Goal: Task Accomplishment & Management: Use online tool/utility

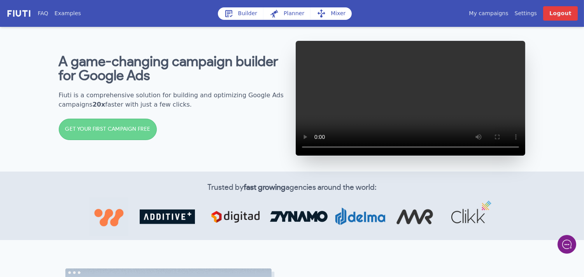
click at [500, 10] on link "My campaigns" at bounding box center [488, 13] width 39 height 8
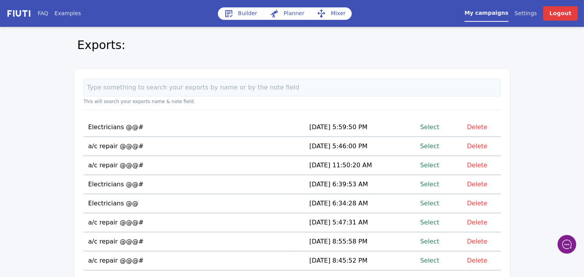
click at [429, 146] on link "Select" at bounding box center [429, 146] width 19 height 11
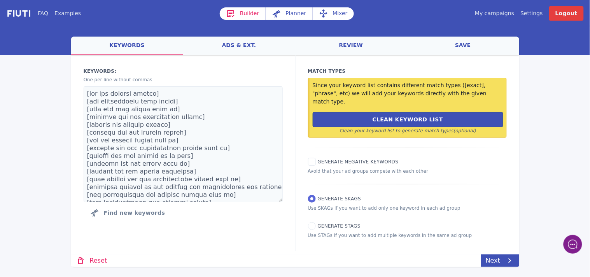
click at [335, 12] on link "Mixer" at bounding box center [333, 13] width 41 height 12
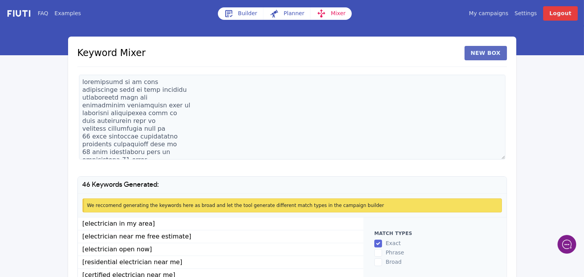
click at [479, 52] on button "New Box" at bounding box center [486, 53] width 42 height 14
paste textarea "[GEOGRAPHIC_DATA] [GEOGRAPHIC_DATA][PERSON_NAME] [GEOGRAPHIC_DATA] Desire Area …"
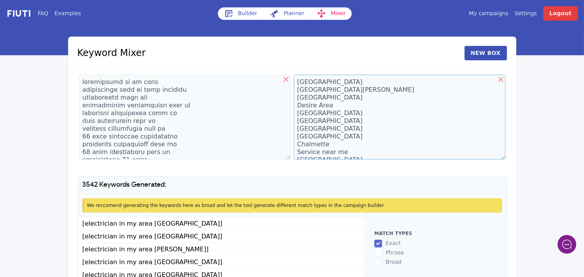
scroll to position [7702, 0]
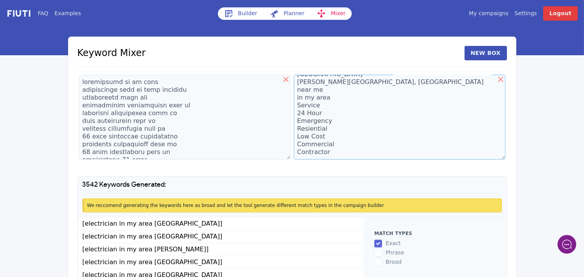
type textarea "Algiers Audubon Boutte Bywater Central Business District Central City Desire Ar…"
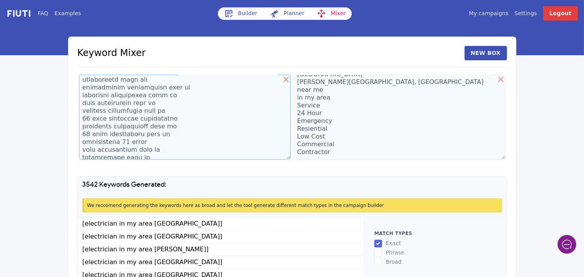
scroll to position [29, 0]
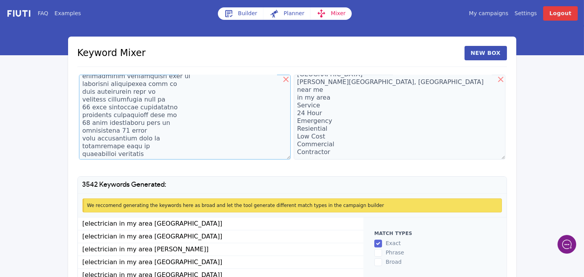
drag, startPoint x: 165, startPoint y: 149, endPoint x: 106, endPoint y: 119, distance: 66.8
click at [106, 119] on textarea at bounding box center [185, 117] width 212 height 85
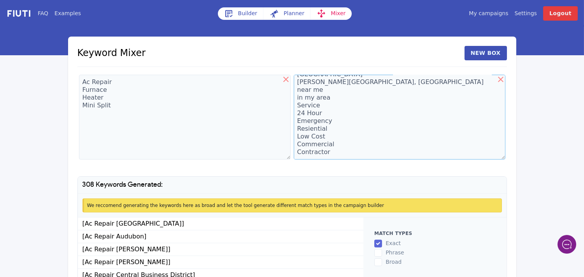
scroll to position [0, 0]
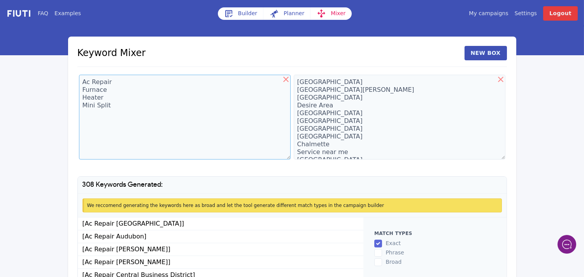
drag, startPoint x: 111, startPoint y: 81, endPoint x: 90, endPoint y: 82, distance: 21.5
click at [90, 82] on textarea "Ac Repair Furnace Heater Mini Split" at bounding box center [185, 117] width 212 height 85
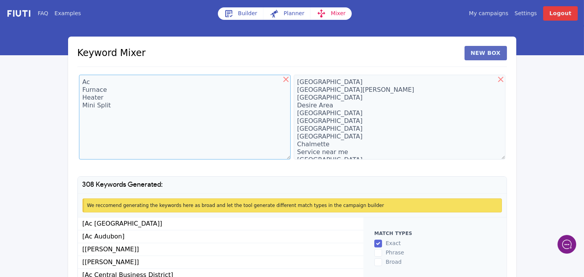
type textarea "Ac Furnace Heater Mini Split"
click at [484, 49] on button "New Box" at bounding box center [486, 53] width 42 height 14
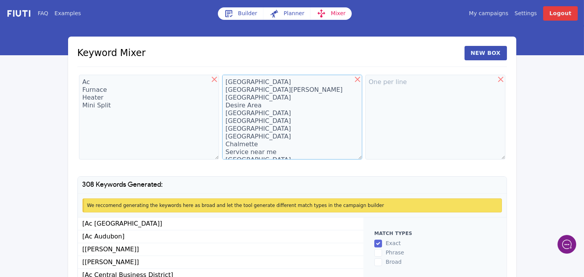
click at [242, 113] on textarea "Algiers Audubon Boutte Bywater Central Business District Central City Desire Ar…" at bounding box center [292, 117] width 140 height 85
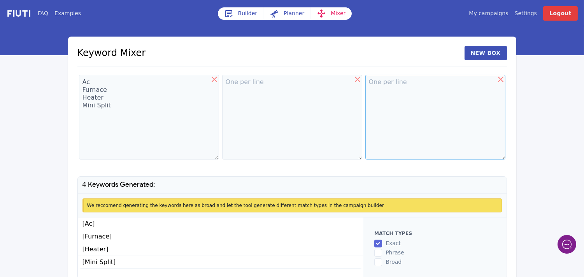
click at [387, 89] on textarea at bounding box center [435, 117] width 140 height 85
paste textarea "Algiers Audubon Boutte Bywater Central Business District Central City Desire Ar…"
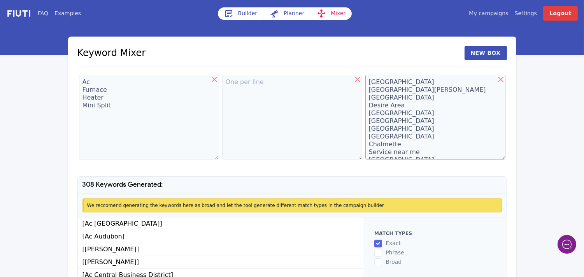
scroll to position [7702, 0]
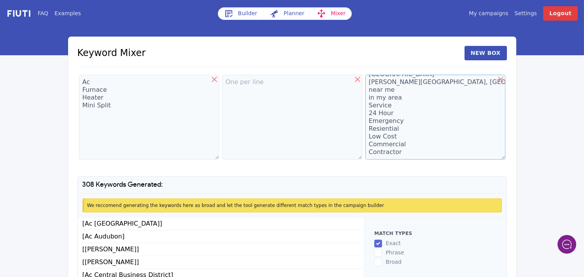
type textarea "Algiers Audubon Boutte Bywater Central Business District Central City Desire Ar…"
click at [232, 85] on textarea at bounding box center [292, 117] width 140 height 85
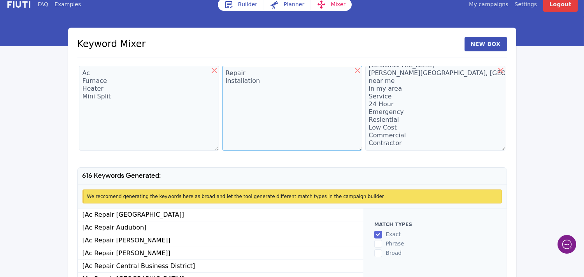
scroll to position [60, 0]
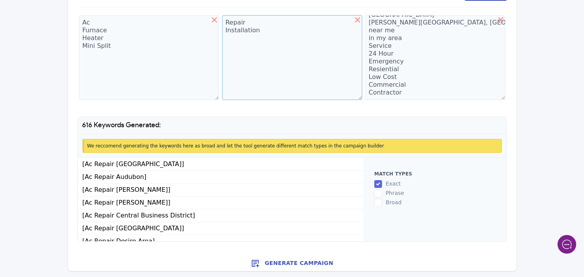
type textarea "Repair Installation"
click at [377, 195] on input "phrase" at bounding box center [378, 194] width 8 height 8
checkbox input "true"
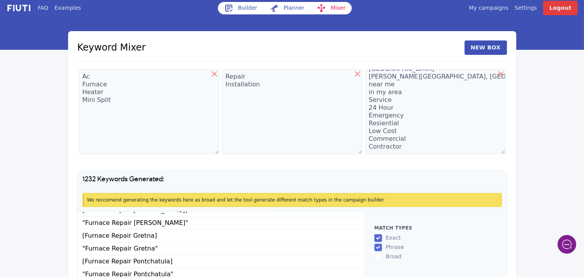
scroll to position [2, 0]
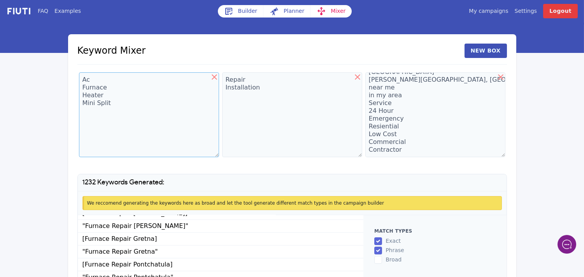
drag, startPoint x: 113, startPoint y: 103, endPoint x: 53, endPoint y: 90, distance: 61.5
click at [53, 90] on div "FAQ Examples Builder Planner Mixer My campaigns Price Settings Login Logout Key…" at bounding box center [292, 163] width 584 height 331
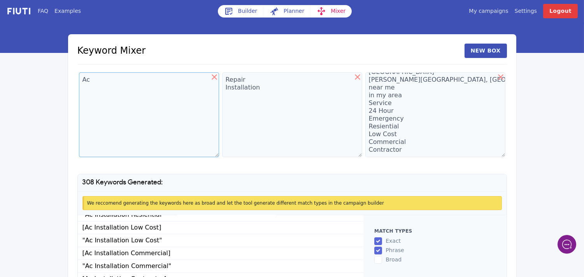
type textarea "Ac"
drag, startPoint x: 259, startPoint y: 88, endPoint x: 224, endPoint y: 88, distance: 35.4
click at [224, 87] on textarea "Repair Installation" at bounding box center [292, 114] width 140 height 85
click at [224, 88] on textarea "Repair Installation" at bounding box center [292, 114] width 140 height 85
drag, startPoint x: 260, startPoint y: 90, endPoint x: 225, endPoint y: 90, distance: 34.6
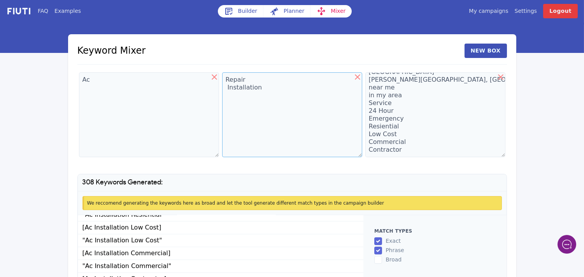
click at [225, 90] on textarea "Repair Installation" at bounding box center [292, 114] width 140 height 85
type textarea "Repair"
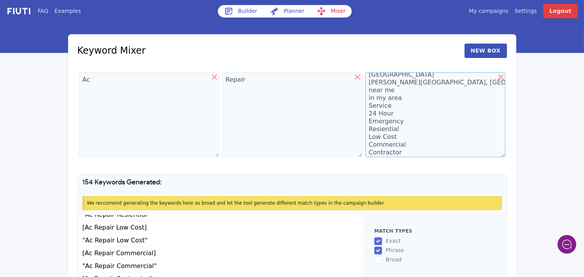
scroll to position [364, 0]
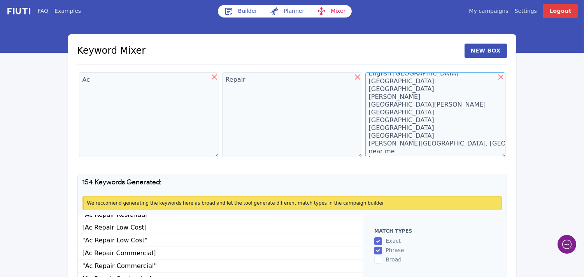
click at [396, 82] on textarea "Algiers Audubon Boutte Bywater Central Business District Central City Desire Ar…" at bounding box center [435, 114] width 140 height 85
click at [408, 91] on textarea "Algiers Audubon Boutte Bywater Central Business District Central City Desire Ar…" at bounding box center [435, 114] width 140 height 85
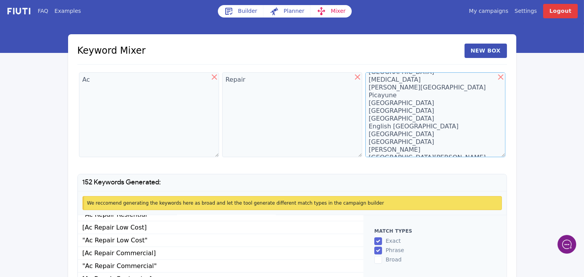
scroll to position [328, 0]
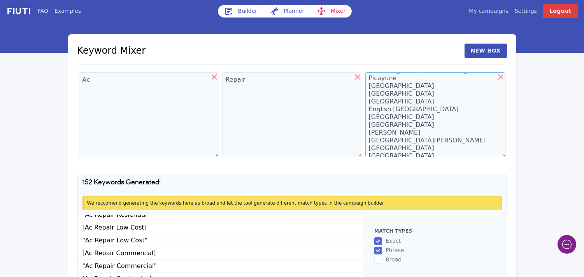
drag, startPoint x: 399, startPoint y: 101, endPoint x: 365, endPoint y: 102, distance: 34.6
click at [365, 102] on textarea "Algiers Audubon Boutte Bywater Central Business District Central City Desire Ar…" at bounding box center [435, 114] width 140 height 85
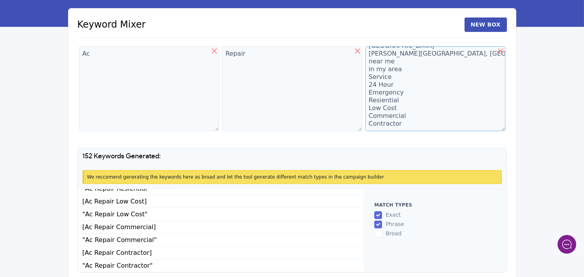
scroll to position [60, 0]
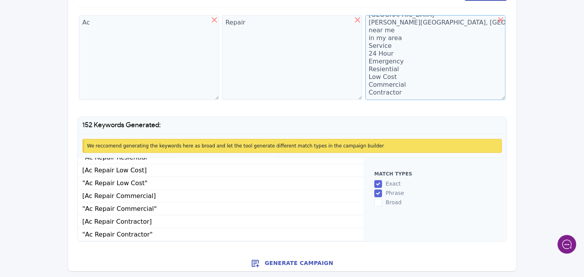
type textarea "Algiers Audubon Boutte Bywater Central Business District Central City Desire Ar…"
click at [378, 192] on input "phrase" at bounding box center [378, 194] width 8 height 8
checkbox input "false"
click at [295, 262] on button "Generate Campaign" at bounding box center [292, 264] width 448 height 16
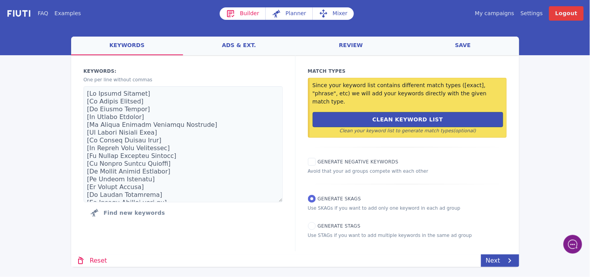
click at [337, 14] on link "Mixer" at bounding box center [333, 13] width 41 height 12
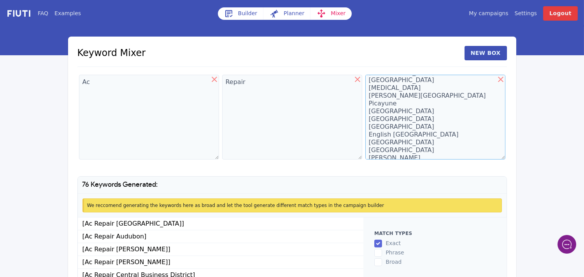
scroll to position [183, 0]
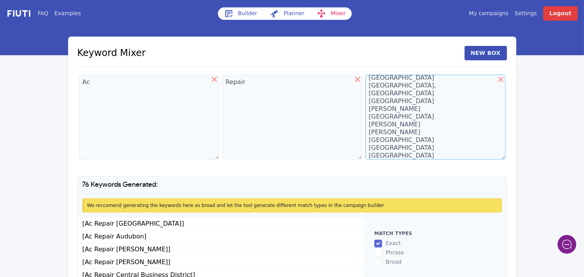
drag, startPoint x: 415, startPoint y: 86, endPoint x: 369, endPoint y: 88, distance: 46.3
click at [369, 88] on textarea "Algiers Audubon Boutte Bywater Central Business District Central City Desire Ar…" at bounding box center [435, 117] width 140 height 85
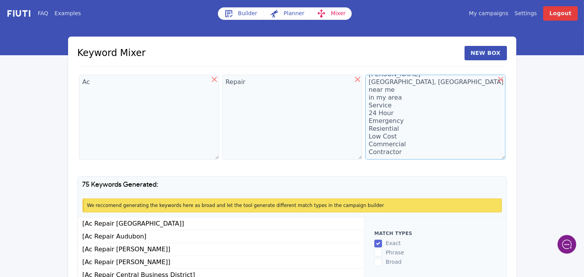
scroll to position [581, 0]
drag, startPoint x: 402, startPoint y: 132, endPoint x: 376, endPoint y: 165, distance: 42.0
click at [376, 165] on div "Keyword Mixer New Box Ac Repair Algiers Audubon Boutte Bywater Central Business…" at bounding box center [292, 174] width 448 height 274
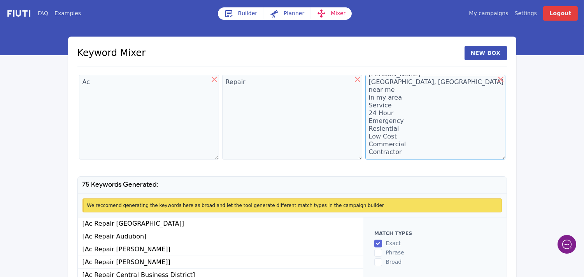
drag, startPoint x: 398, startPoint y: 144, endPoint x: 364, endPoint y: 84, distance: 69.4
click at [364, 83] on div "Algiers Audubon Boutte Bywater Central Business District Central City Desire Ar…" at bounding box center [435, 118] width 143 height 91
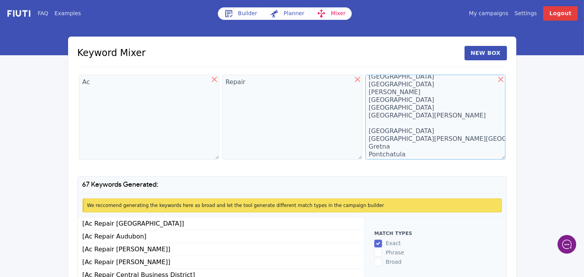
scroll to position [0, 0]
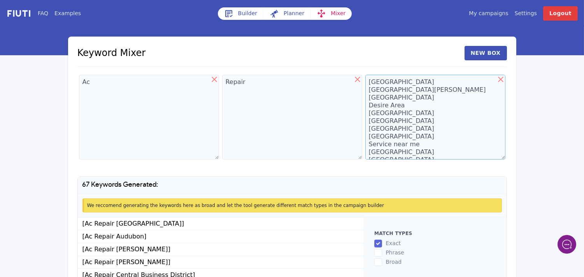
drag, startPoint x: 422, startPoint y: 144, endPoint x: 369, endPoint y: 146, distance: 53.3
click at [369, 146] on textarea "Algiers Audubon Boutte Bywater Central Business District Central City Desire Ar…" at bounding box center [435, 117] width 140 height 85
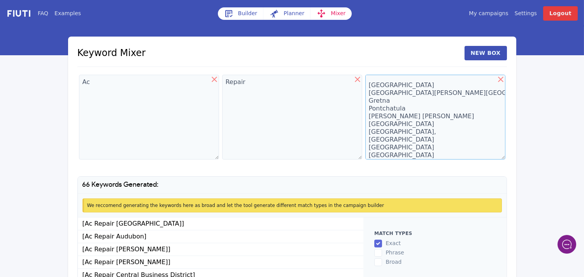
scroll to position [146, 0]
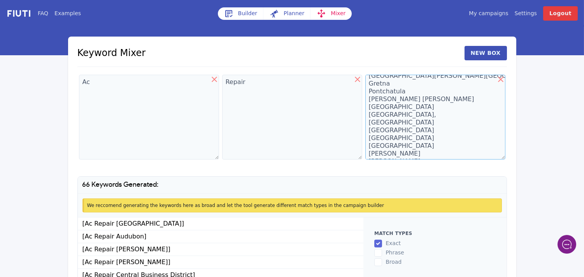
drag, startPoint x: 397, startPoint y: 131, endPoint x: 367, endPoint y: 128, distance: 30.1
click at [367, 128] on textarea "Algiers Audubon Boutte Bywater Central Business District Central City Desire Ar…" at bounding box center [435, 117] width 140 height 85
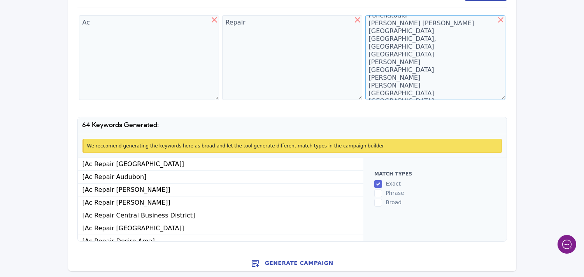
scroll to position [0, 0]
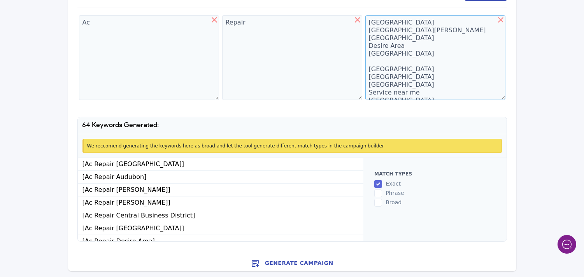
drag, startPoint x: 395, startPoint y: 32, endPoint x: 370, endPoint y: 32, distance: 25.7
click at [370, 32] on textarea "Algiers Audubon Boutte Bywater Central Business District Central City Desire Ar…" at bounding box center [435, 57] width 140 height 85
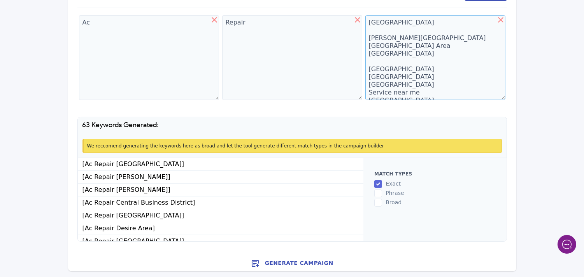
drag, startPoint x: 388, startPoint y: 44, endPoint x: 364, endPoint y: 45, distance: 24.1
click at [364, 45] on div "Algiers Boutte Bywater Central Business District Central City Desire Area East …" at bounding box center [435, 59] width 143 height 91
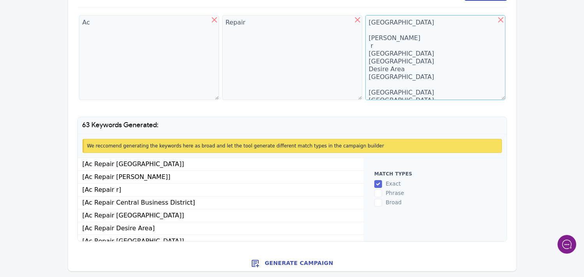
drag, startPoint x: 400, startPoint y: 61, endPoint x: 368, endPoint y: 54, distance: 32.5
click at [368, 54] on textarea "Algiers Boutte r Central Business District Central City Desire Area East Carrol…" at bounding box center [435, 57] width 140 height 85
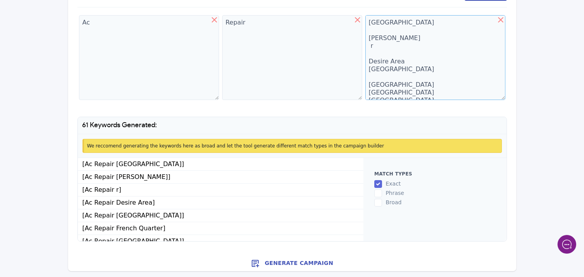
drag, startPoint x: 375, startPoint y: 47, endPoint x: 369, endPoint y: 46, distance: 6.9
click at [369, 46] on textarea "Algiers Boutte r Desire Area East Carrollton French Quarter Garden District Gen…" at bounding box center [435, 57] width 140 height 85
drag, startPoint x: 405, startPoint y: 61, endPoint x: 367, endPoint y: 53, distance: 38.5
click at [367, 53] on textarea "Algiers Boutte Desire Area East Carrollton French Quarter Garden District Genti…" at bounding box center [435, 57] width 140 height 85
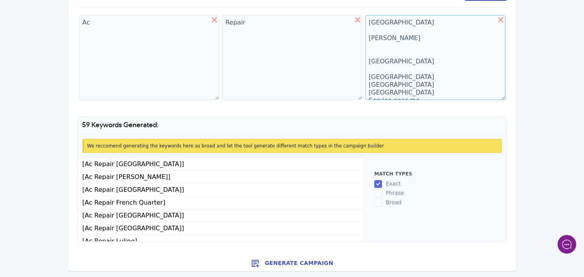
drag, startPoint x: 414, startPoint y: 64, endPoint x: 368, endPoint y: 64, distance: 45.9
click at [368, 64] on textarea "Algiers Boutte East Carrollton French Quarter Garden District Gentilly Luling C…" at bounding box center [435, 57] width 140 height 85
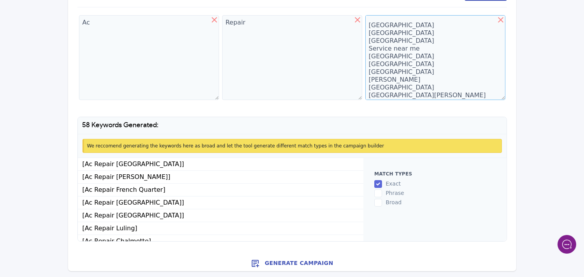
scroll to position [69, 0]
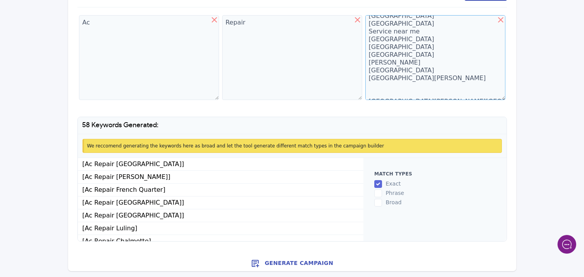
drag, startPoint x: 409, startPoint y: 46, endPoint x: 364, endPoint y: 46, distance: 45.1
click at [364, 46] on div "Algiers Boutte French Quarter Garden District Gentilly Luling Chalmette Service…" at bounding box center [435, 59] width 143 height 91
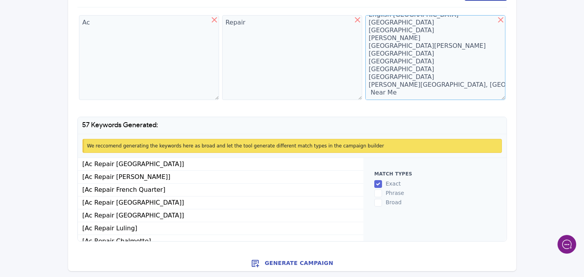
scroll to position [398, 0]
click at [404, 54] on textarea "Algiers Boutte French Quarter Garden District Gentilly Luling Chalmette Arabi B…" at bounding box center [435, 57] width 140 height 85
drag, startPoint x: 414, startPoint y: 67, endPoint x: 402, endPoint y: 67, distance: 12.5
click at [402, 67] on textarea "Algiers Boutte French Quarter Garden District Gentilly Luling Chalmette Arabi B…" at bounding box center [435, 57] width 140 height 85
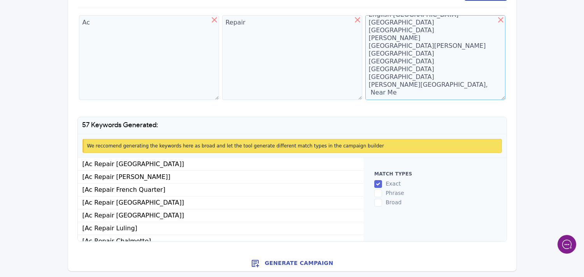
type textarea "[GEOGRAPHIC_DATA] [PERSON_NAME] [GEOGRAPHIC_DATA] [GEOGRAPHIC_DATA] [GEOGRAPHIC…"
click at [290, 261] on button "Generate Campaign" at bounding box center [292, 264] width 448 height 16
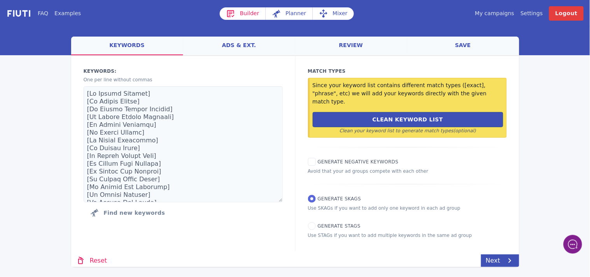
click at [334, 12] on link "Mixer" at bounding box center [333, 13] width 41 height 12
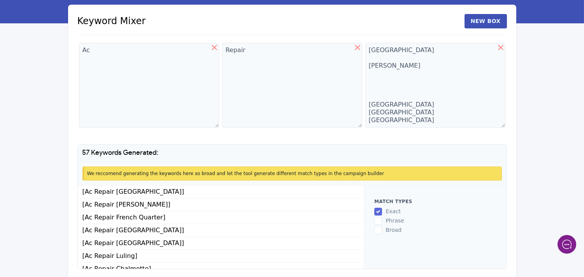
scroll to position [60, 0]
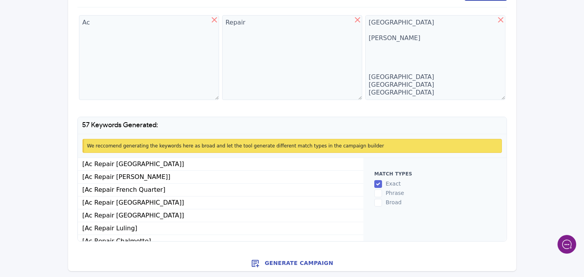
click at [297, 263] on button "Generate Campaign" at bounding box center [292, 264] width 448 height 16
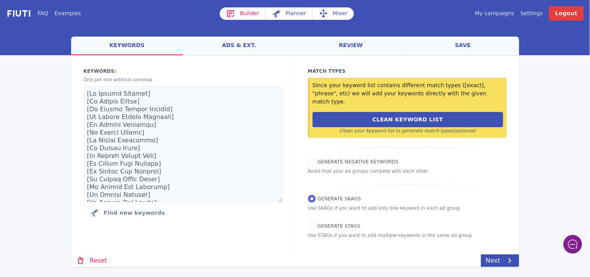
click at [304, 230] on div "Match Types Since your keyword list contains different match types ([exact], "p…" at bounding box center [407, 153] width 224 height 196
click at [312, 222] on input "Generate STAGs" at bounding box center [312, 226] width 8 height 8
radio input "true"
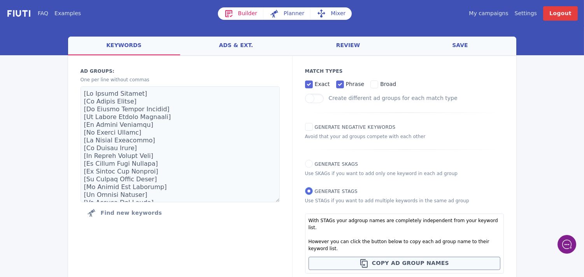
click at [309, 192] on input "Generate STAGs" at bounding box center [309, 191] width 8 height 8
click at [305, 167] on input "Generate SKAGs" at bounding box center [309, 164] width 8 height 8
radio input "true"
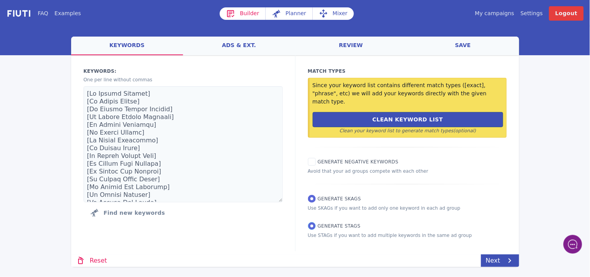
click at [311, 222] on input "Generate STAGs" at bounding box center [312, 226] width 8 height 8
click at [312, 222] on input "Generate STAGs" at bounding box center [312, 226] width 8 height 8
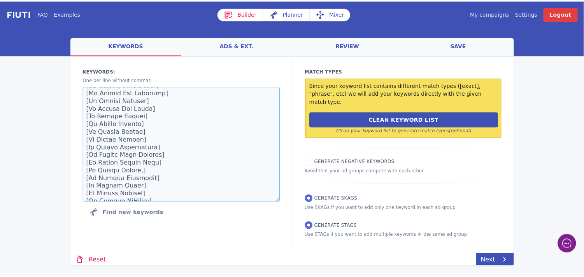
scroll to position [6, 0]
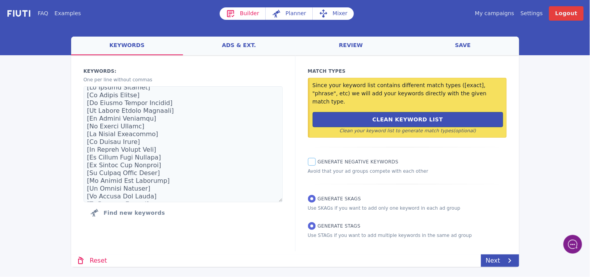
click at [311, 158] on input "Generate Negative keywords" at bounding box center [312, 162] width 8 height 8
click at [313, 195] on input "Generate SKAGs" at bounding box center [312, 199] width 8 height 8
click at [313, 222] on input "Generate STAGs" at bounding box center [312, 226] width 8 height 8
click at [312, 222] on input "Generate STAGs" at bounding box center [312, 226] width 8 height 8
click at [312, 195] on input "Generate SKAGs" at bounding box center [312, 199] width 8 height 8
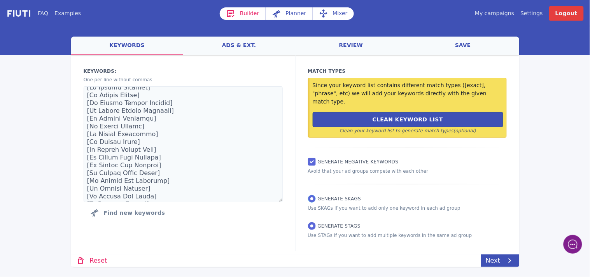
click at [312, 195] on input "Generate SKAGs" at bounding box center [312, 199] width 8 height 8
click at [311, 158] on input "Generate Negative keywords" at bounding box center [312, 162] width 8 height 8
checkbox input "false"
click at [313, 195] on input "Generate SKAGs" at bounding box center [312, 199] width 8 height 8
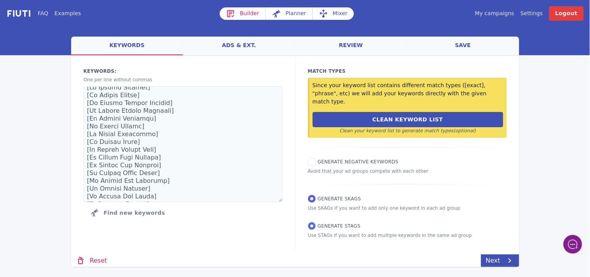
click at [313, 222] on input "Generate STAGs" at bounding box center [312, 226] width 8 height 8
click at [331, 12] on link "Mixer" at bounding box center [333, 13] width 41 height 12
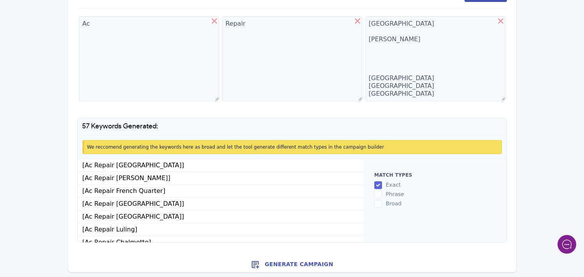
scroll to position [60, 0]
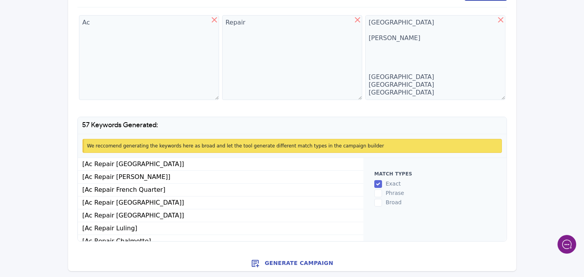
click at [294, 261] on button "Generate Campaign" at bounding box center [292, 264] width 448 height 16
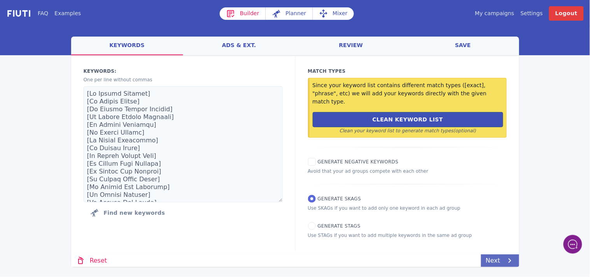
click at [497, 255] on link "Next" at bounding box center [500, 261] width 38 height 12
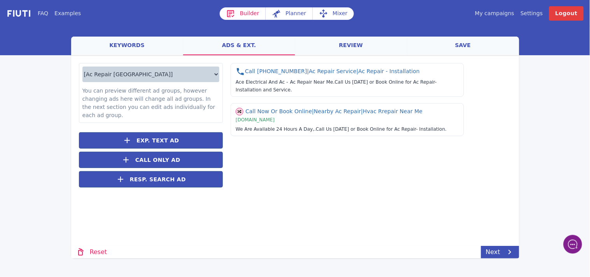
click at [219, 76] on select "[Ac Repair Algiers] [Ac Repair Boutte] [Ac Repair French Quarter] [Ac Repair Ga…" at bounding box center [150, 75] width 137 height 16
select select "[Ac Repair [PERSON_NAME]]"
click at [82, 67] on select "[Ac Repair Algiers] [Ac Repair Boutte] [Ac Repair French Quarter] [Ac Repair Ga…" at bounding box center [150, 75] width 137 height 16
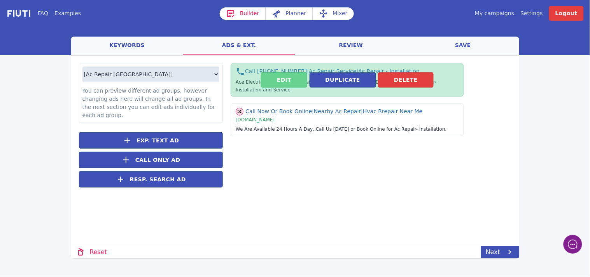
click at [279, 77] on button "Edit" at bounding box center [284, 79] width 46 height 15
select select "US"
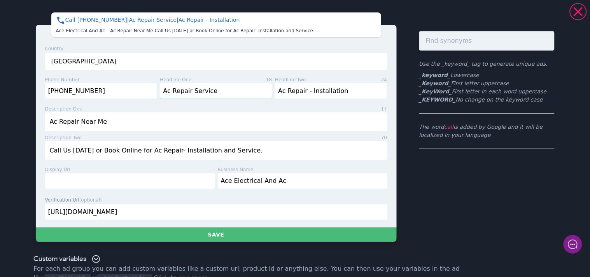
drag, startPoint x: 218, startPoint y: 91, endPoint x: 160, endPoint y: 85, distance: 59.1
click at [160, 85] on input "Ac Repair Service" at bounding box center [216, 91] width 112 height 16
type input "a"
drag, startPoint x: 445, startPoint y: 92, endPoint x: 415, endPoint y: 91, distance: 29.6
click at [415, 91] on div "Call 504-914-8771 | | Ac Repair - Installation | Ace Electrical And Ac - Ac Rep…" at bounding box center [295, 127] width 560 height 248
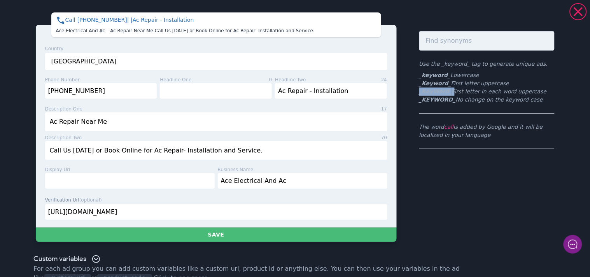
copy li "_KeyWord_"
click at [180, 92] on input "text" at bounding box center [216, 91] width 112 height 16
paste input "_KeyWord_"
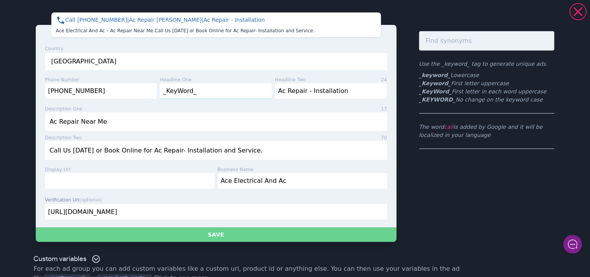
type input "_KeyWord_"
click at [209, 235] on button "Save" at bounding box center [216, 235] width 361 height 14
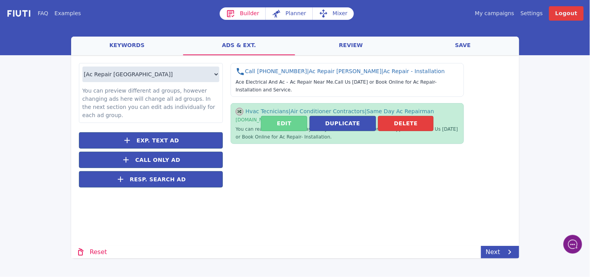
click at [293, 123] on button "Edit" at bounding box center [284, 123] width 46 height 15
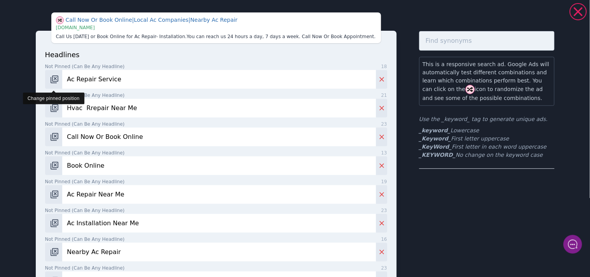
drag, startPoint x: 127, startPoint y: 76, endPoint x: 58, endPoint y: 79, distance: 68.5
click at [57, 79] on div "Ac Repair Service" at bounding box center [216, 79] width 342 height 19
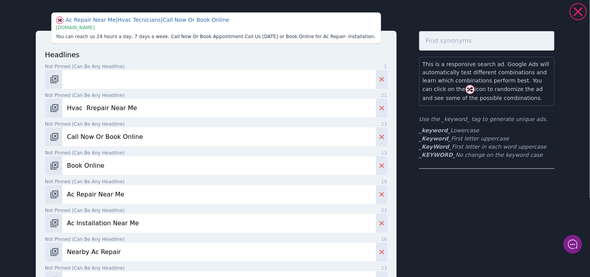
type input "_KeyWord_"
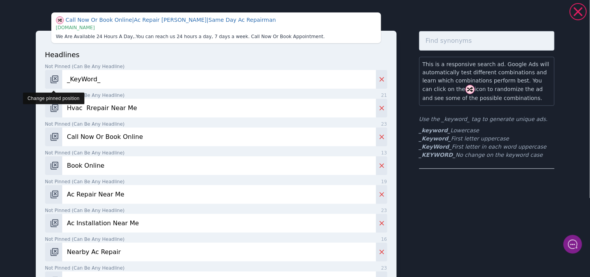
click at [51, 79] on img "Change pinned position" at bounding box center [54, 79] width 9 height 9
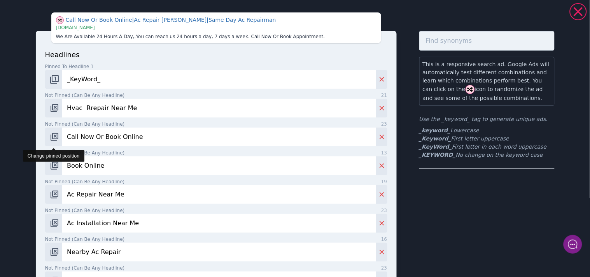
click at [50, 137] on img "Change pinned position" at bounding box center [54, 136] width 9 height 9
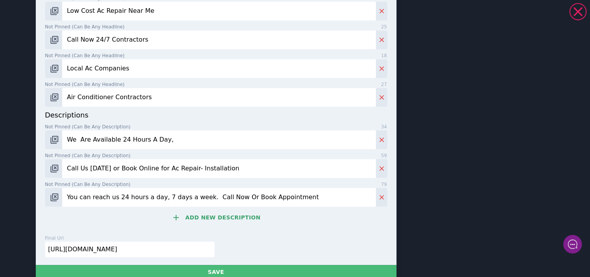
scroll to position [391, 0]
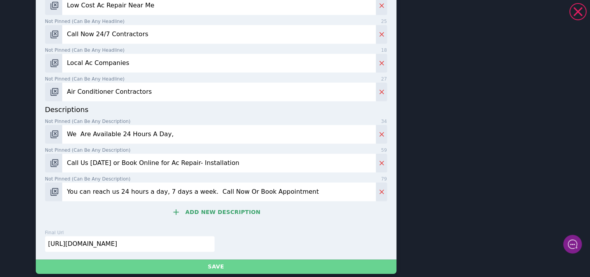
click at [216, 263] on button "Save" at bounding box center [216, 267] width 361 height 14
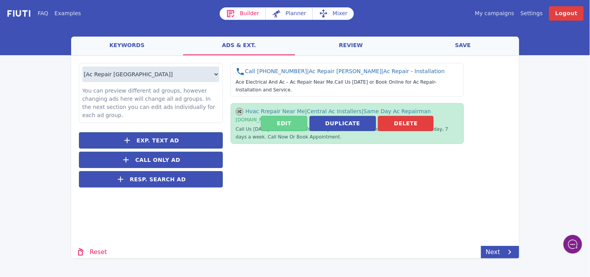
click at [275, 122] on button "Edit" at bounding box center [284, 123] width 46 height 15
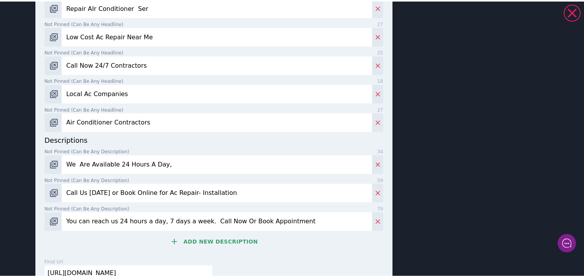
scroll to position [427, 0]
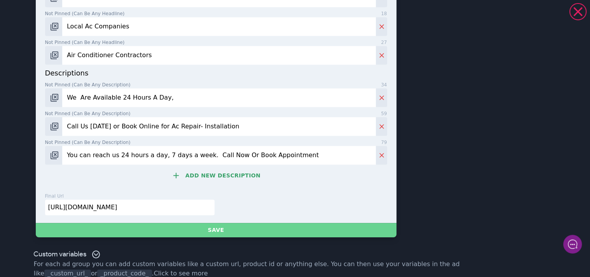
click at [230, 230] on button "Save" at bounding box center [216, 230] width 361 height 14
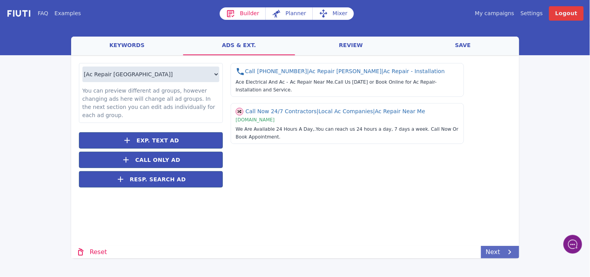
click at [493, 254] on link "Next" at bounding box center [500, 252] width 38 height 12
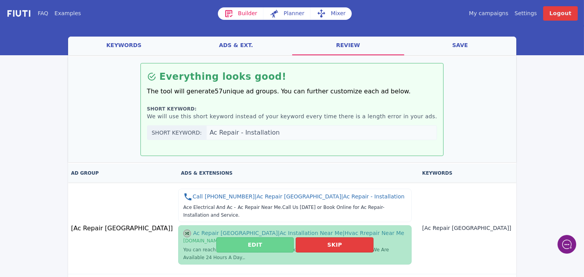
click at [236, 243] on button "Edit" at bounding box center [254, 244] width 77 height 15
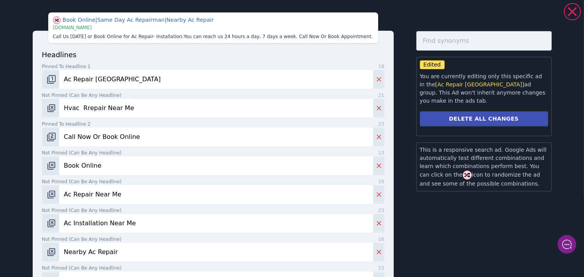
drag, startPoint x: 135, startPoint y: 108, endPoint x: 104, endPoint y: 110, distance: 31.2
click at [104, 110] on input "Hvac Rrepair Near Me" at bounding box center [216, 108] width 314 height 19
type input "Hvac Rrepair"
drag, startPoint x: 130, startPoint y: 191, endPoint x: 95, endPoint y: 197, distance: 35.0
click at [95, 197] on input "Ac Repair Near Me" at bounding box center [216, 194] width 314 height 19
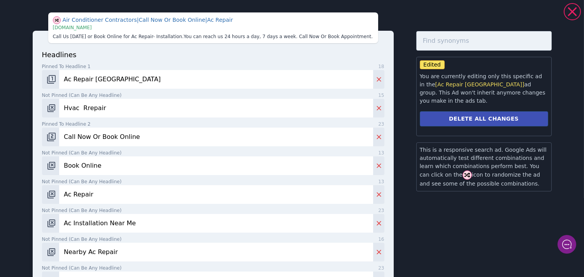
type input "Ac Repair"
drag, startPoint x: 132, startPoint y: 223, endPoint x: 104, endPoint y: 223, distance: 27.6
click at [104, 223] on input "Ac Installation Near Me" at bounding box center [216, 223] width 314 height 19
type input "Ac Installation"
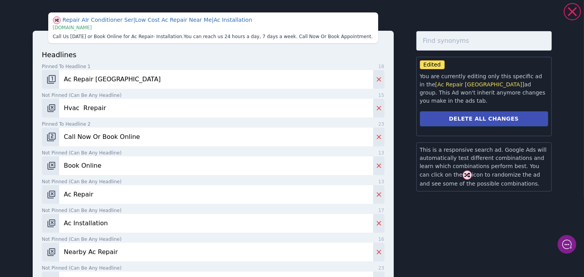
click at [135, 254] on input "Nearby Ac Repair" at bounding box center [216, 252] width 314 height 19
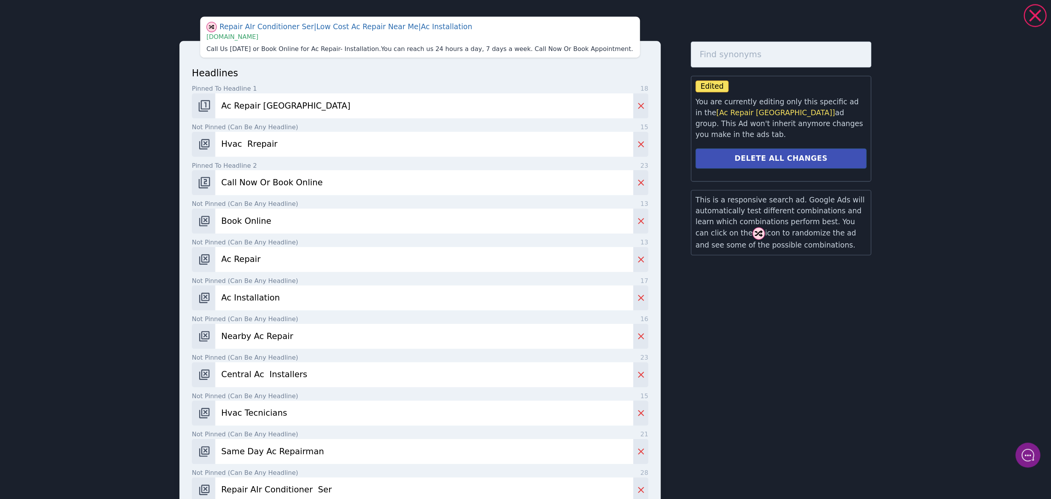
scroll to position [251, 0]
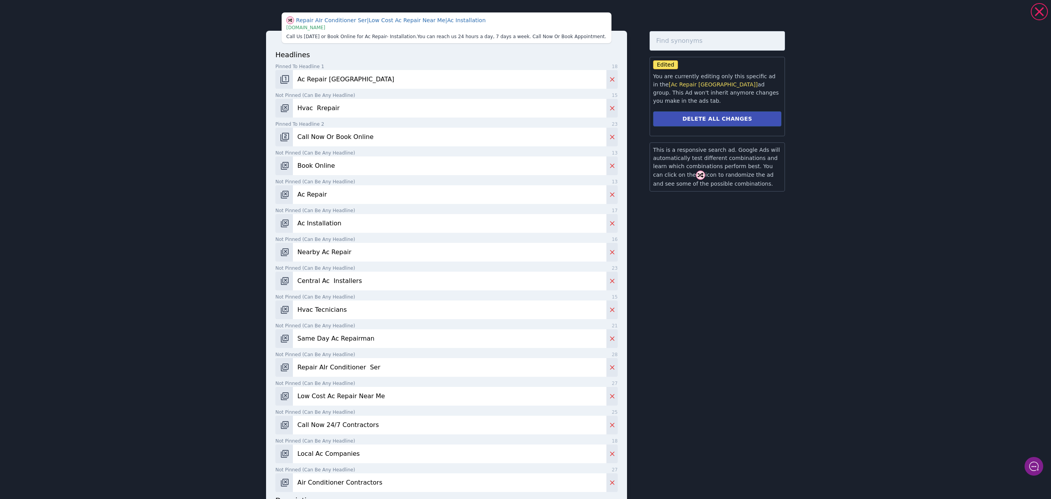
drag, startPoint x: 472, startPoint y: 6, endPoint x: 738, endPoint y: 372, distance: 451.9
click at [584, 277] on div "Edited You are currently editing only this specific ad in the [Ac Repair Algier…" at bounding box center [717, 348] width 135 height 634
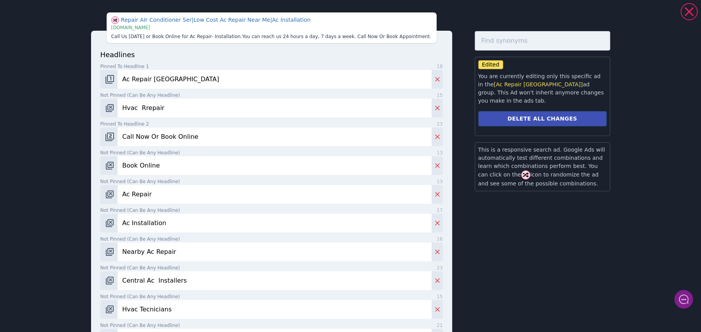
drag, startPoint x: 865, startPoint y: 9, endPoint x: 511, endPoint y: 243, distance: 424.4
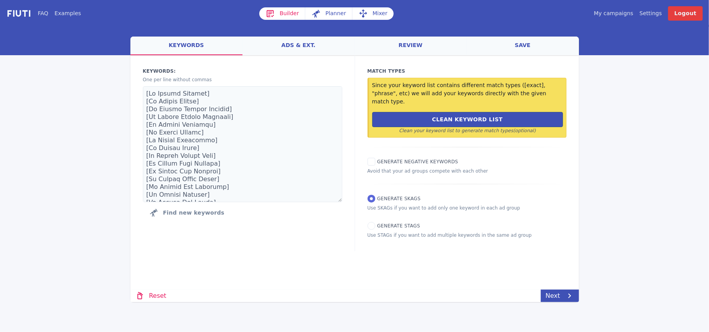
click at [295, 46] on link "ads & ext." at bounding box center [298, 46] width 112 height 19
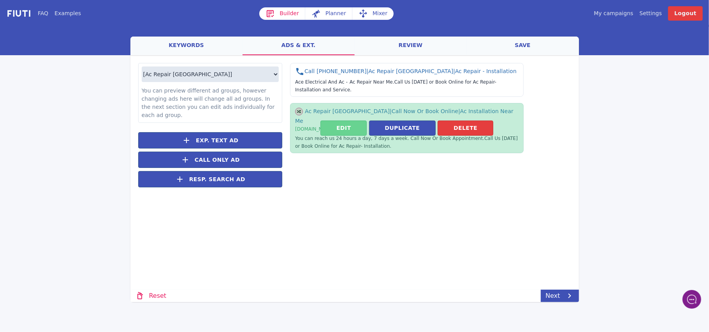
click at [337, 128] on button "Edit" at bounding box center [343, 128] width 46 height 15
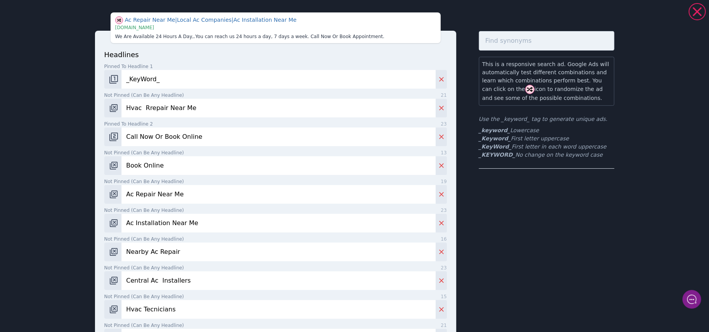
drag, startPoint x: 190, startPoint y: 107, endPoint x: 161, endPoint y: 109, distance: 29.3
click at [161, 109] on input "Hvac Rrepair Near Me" at bounding box center [278, 108] width 314 height 19
type input "Hvac Rrepair"
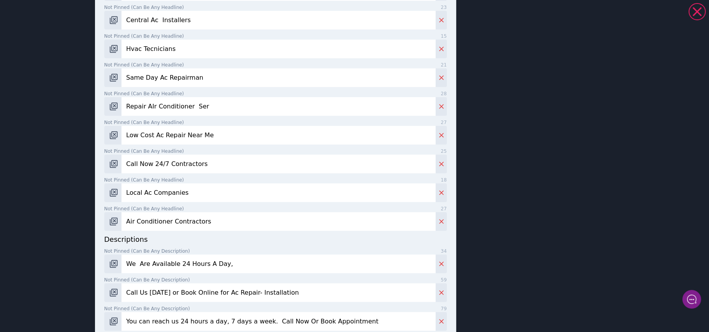
scroll to position [260, 0]
click at [690, 208] on div "Low Cost Ac Repair Near Me | Hvac Rrepair | Same Day Ac Repairman | [DOMAIN_NAM…" at bounding box center [354, 166] width 709 height 332
drag, startPoint x: 202, startPoint y: 106, endPoint x: 190, endPoint y: 108, distance: 12.6
click at [190, 108] on input "Repair AIr Conditioner Ser" at bounding box center [278, 107] width 314 height 19
type input "Repair AIr Conditioner"
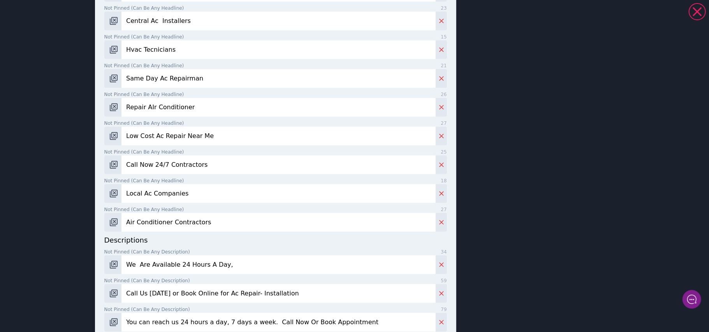
drag, startPoint x: 205, startPoint y: 137, endPoint x: 177, endPoint y: 139, distance: 28.9
click at [177, 139] on input "Low Cost Ac Repair Near Me" at bounding box center [278, 136] width 314 height 19
type input "Low Cost Ac Repair"
click at [526, 216] on div "This is a responsive search ad. Google Ads will automatically test different co…" at bounding box center [546, 88] width 135 height 634
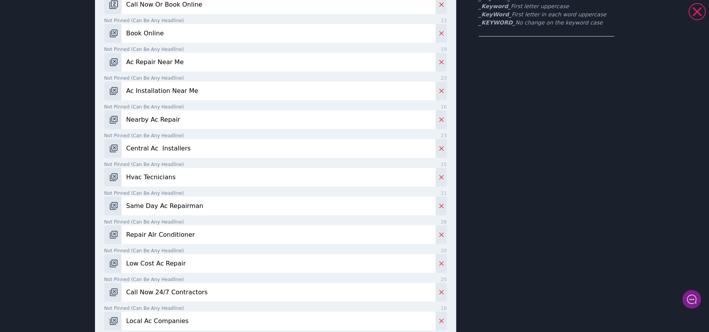
scroll to position [131, 0]
drag, startPoint x: 199, startPoint y: 95, endPoint x: 162, endPoint y: 91, distance: 37.2
click at [162, 91] on input "Ac Installation Near Me" at bounding box center [278, 92] width 314 height 19
type input "Ac Installation"
drag, startPoint x: 182, startPoint y: 61, endPoint x: 151, endPoint y: 61, distance: 30.7
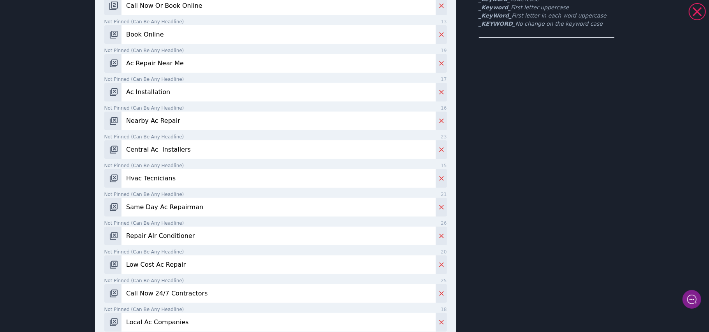
click at [151, 61] on input "Ac Repair Near Me" at bounding box center [278, 63] width 314 height 19
type input "Ac Repair"
click at [513, 103] on div "This is a responsive search ad. Google Ads will automatically test different co…" at bounding box center [546, 217] width 135 height 634
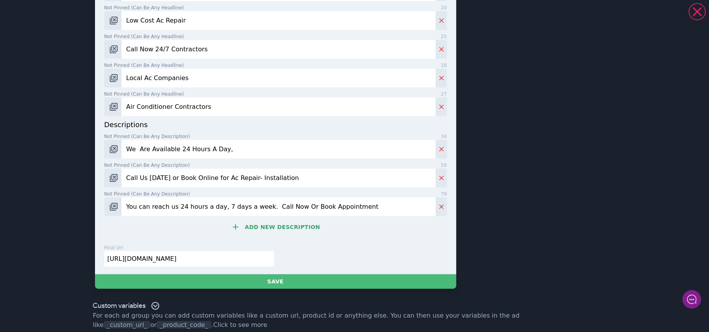
scroll to position [383, 0]
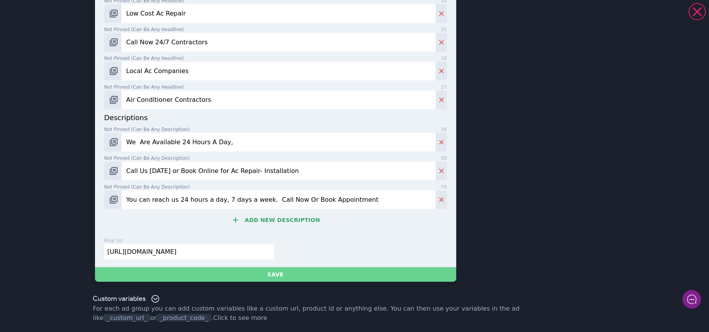
click at [286, 277] on button "Save" at bounding box center [275, 275] width 361 height 14
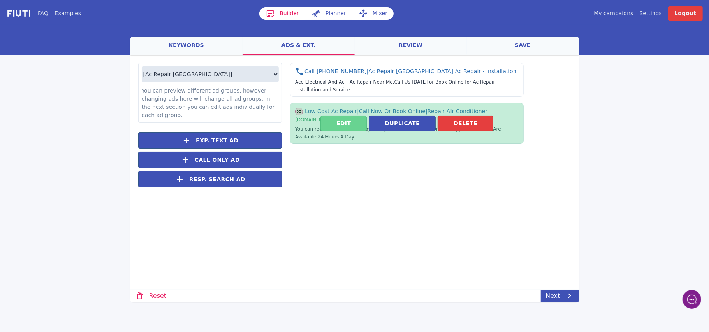
click at [335, 126] on button "Edit" at bounding box center [343, 123] width 46 height 15
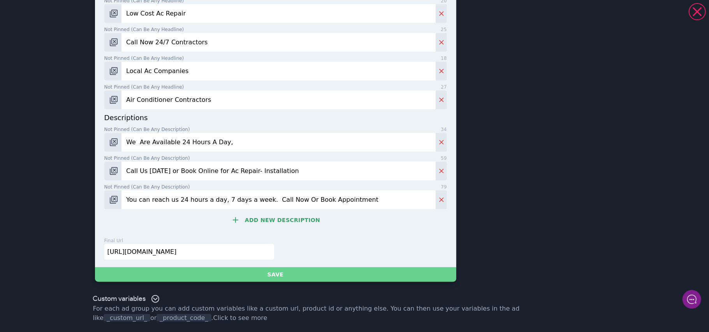
click at [268, 274] on button "Save" at bounding box center [275, 275] width 361 height 14
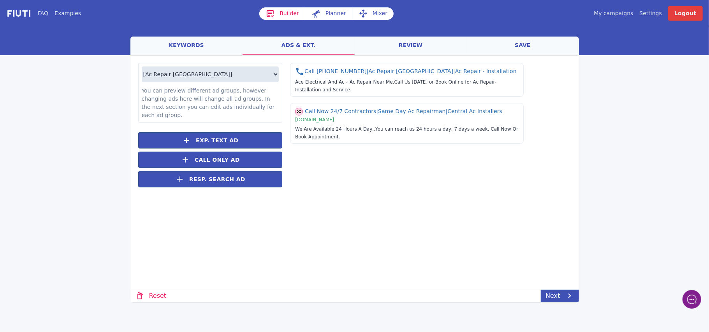
click at [371, 8] on link "Mixer" at bounding box center [372, 13] width 41 height 12
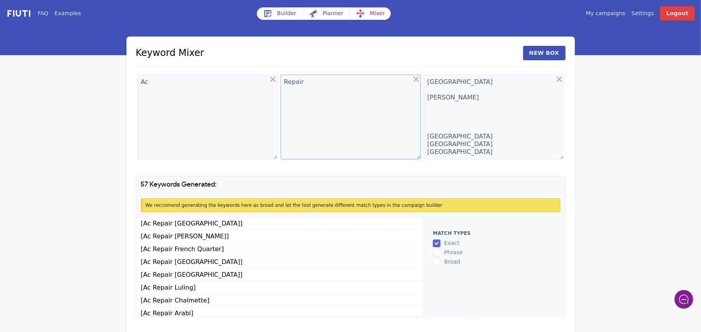
click at [319, 84] on textarea "Repair" at bounding box center [351, 117] width 140 height 85
type textarea "Repair Installation"
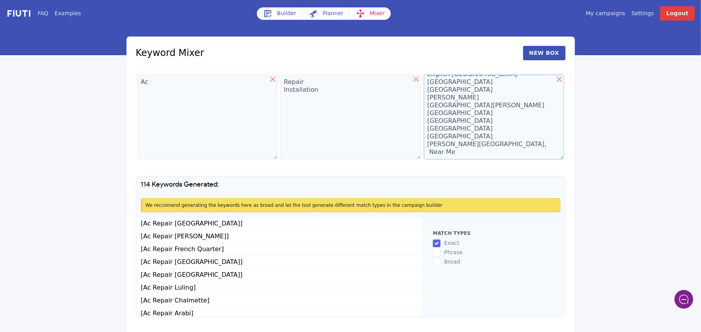
scroll to position [811, 0]
click at [436, 257] on input "phrase" at bounding box center [437, 253] width 8 height 8
checkbox input "true"
click at [153, 78] on textarea "Ac" at bounding box center [207, 117] width 140 height 85
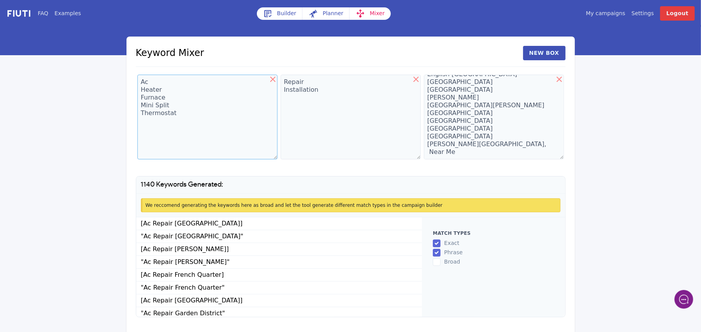
scroll to position [21, 0]
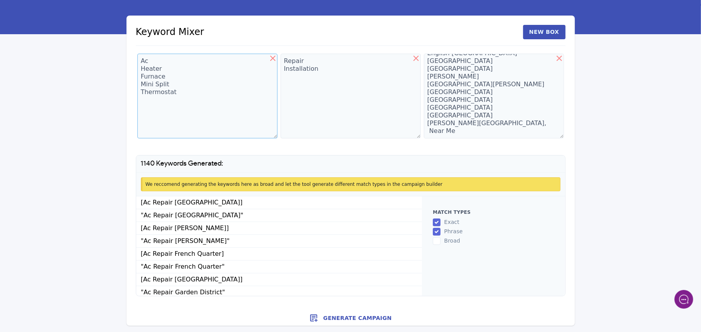
type textarea "Ac Heater Furnace Mini Split Thermostat"
click at [346, 316] on button "Generate Campaign" at bounding box center [350, 319] width 448 height 16
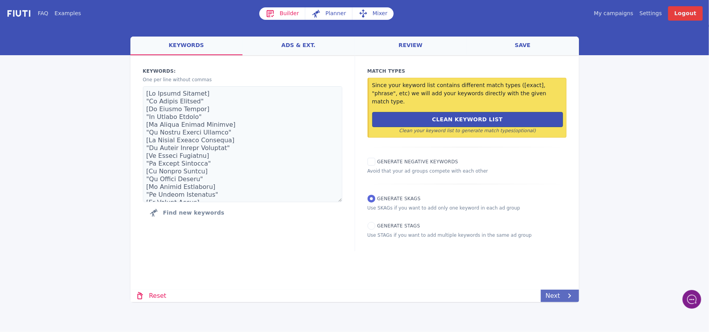
click at [554, 296] on link "Next" at bounding box center [560, 296] width 38 height 12
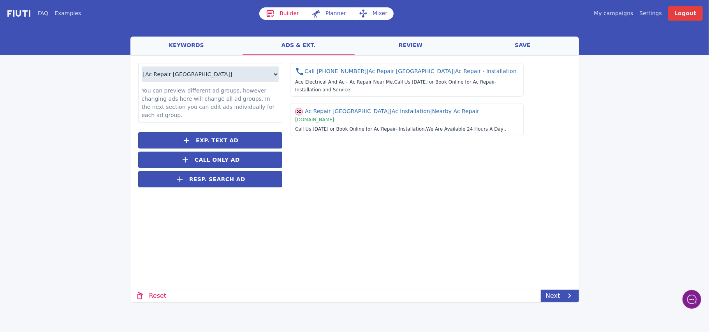
click at [520, 42] on link "save" at bounding box center [523, 46] width 112 height 19
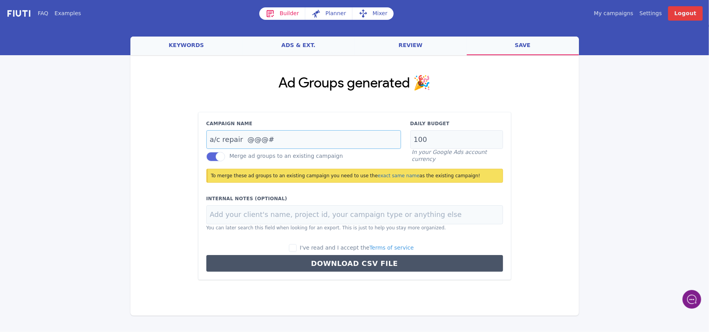
click at [278, 140] on input "a/c repair @@@#" at bounding box center [303, 139] width 195 height 19
type input "a/c repair @@@#9"
click at [297, 246] on input "I've read and I accept the Terms of service" at bounding box center [293, 248] width 8 height 8
checkbox input "true"
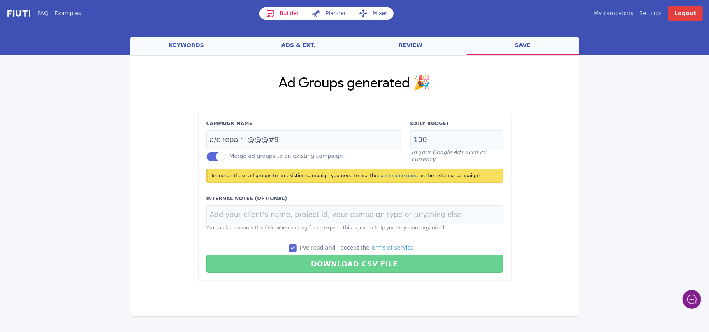
click at [338, 263] on button "Download CSV File" at bounding box center [354, 264] width 297 height 18
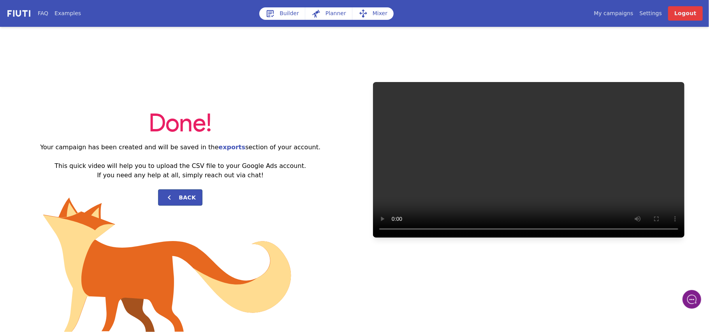
click at [613, 11] on link "My campaigns" at bounding box center [612, 13] width 39 height 8
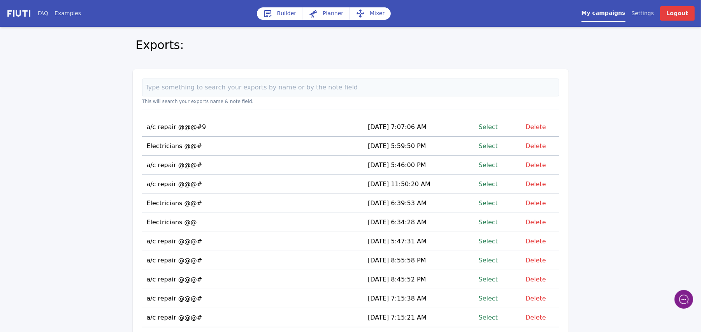
click at [489, 147] on link "Select" at bounding box center [488, 146] width 19 height 11
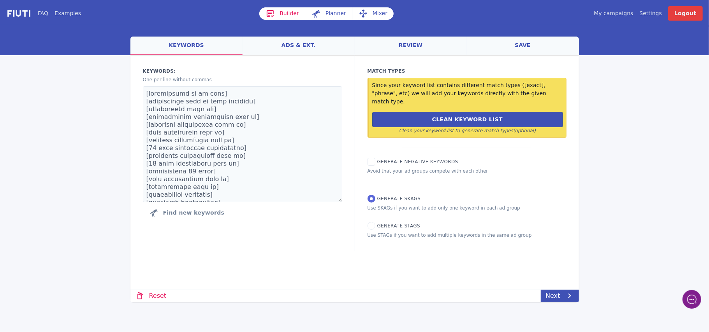
click at [317, 247] on div "Loading... Loading Keywords: Ad groups: One per line without commas Find new ke…" at bounding box center [354, 161] width 448 height 212
click at [620, 12] on link "My campaigns" at bounding box center [612, 13] width 39 height 8
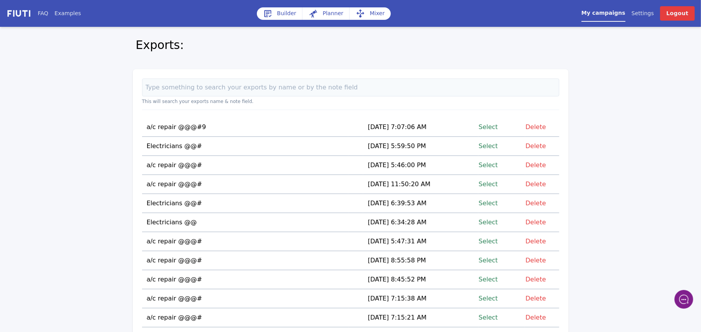
click at [490, 148] on link "Select" at bounding box center [488, 146] width 19 height 11
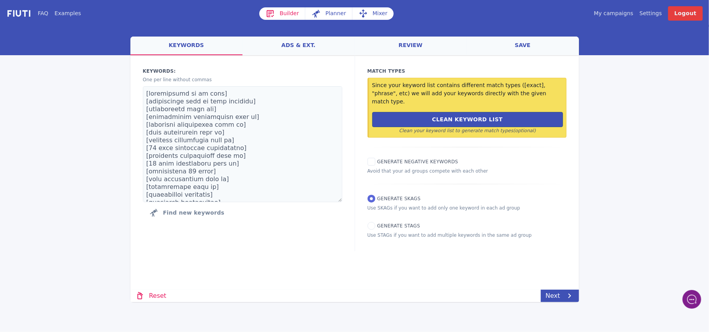
click at [372, 14] on link "Mixer" at bounding box center [372, 13] width 41 height 12
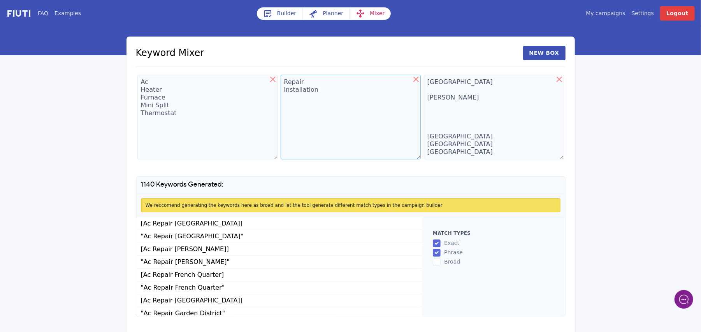
click at [321, 86] on textarea "Repair Installation" at bounding box center [351, 117] width 140 height 85
drag, startPoint x: 314, startPoint y: 93, endPoint x: 300, endPoint y: 83, distance: 17.1
click at [300, 83] on textarea "Repair" at bounding box center [351, 117] width 140 height 85
click at [308, 84] on textarea "Repair" at bounding box center [351, 117] width 140 height 85
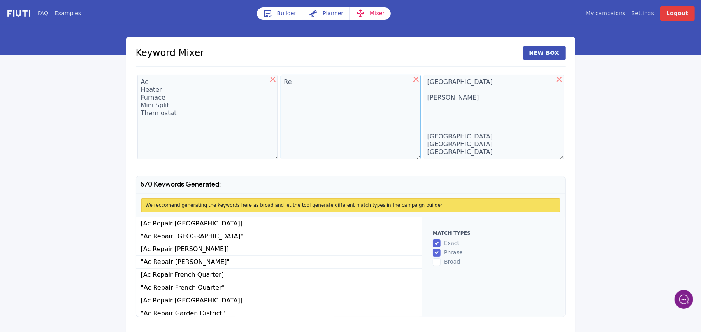
type textarea "R"
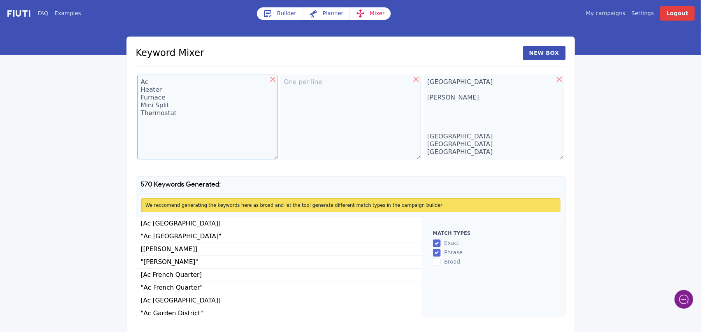
drag, startPoint x: 174, startPoint y: 119, endPoint x: 134, endPoint y: 85, distance: 52.5
click at [134, 85] on div "Keyword Mixer New Box Ac Heater Furnace Mini Split Thermostat [GEOGRAPHIC_DATA]…" at bounding box center [350, 182] width 448 height 290
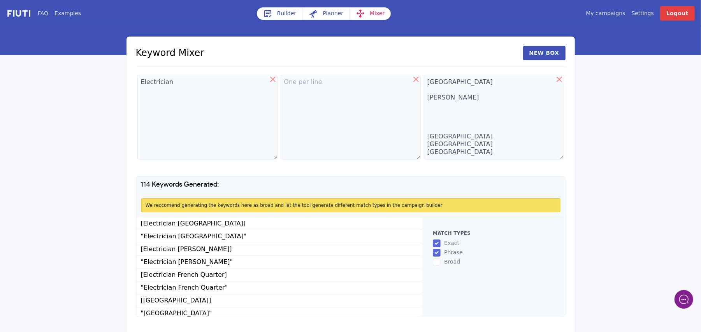
drag, startPoint x: 707, startPoint y: 237, endPoint x: 606, endPoint y: 296, distance: 117.2
click at [606, 296] on div "FAQ Examples Builder Planner Mixer My campaigns Price Settings Login Logout Key…" at bounding box center [350, 173] width 701 height 347
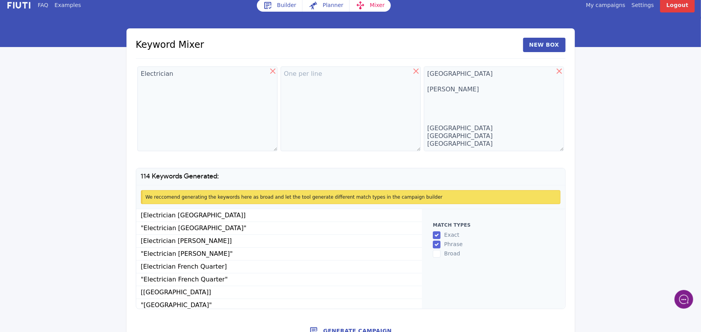
scroll to position [21, 0]
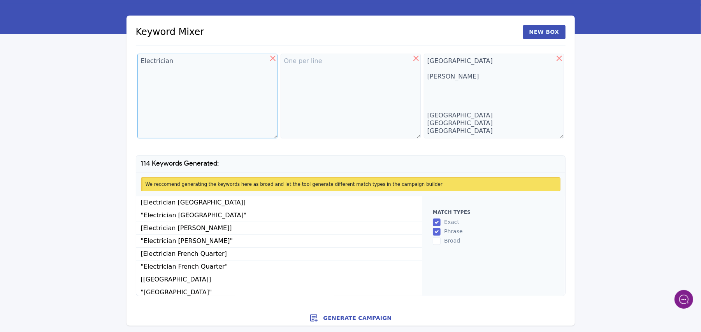
click at [184, 66] on textarea "Electrician" at bounding box center [207, 96] width 140 height 85
type textarea "Electrician Electricians In"
click at [695, 242] on div "FAQ Examples Builder Planner Mixer My campaigns Price Settings Login Logout Key…" at bounding box center [350, 152] width 701 height 347
click at [343, 317] on button "Generate Campaign" at bounding box center [350, 319] width 448 height 16
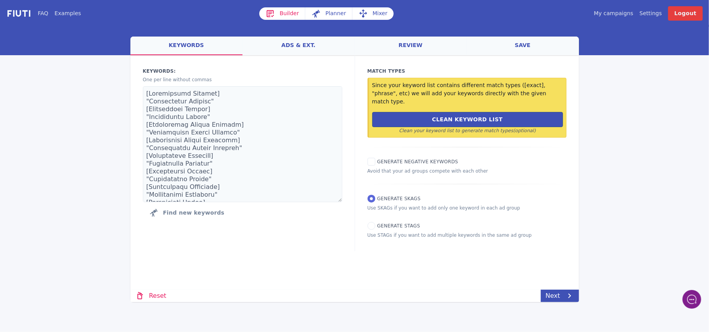
click at [295, 47] on link "ads & ext." at bounding box center [298, 46] width 112 height 19
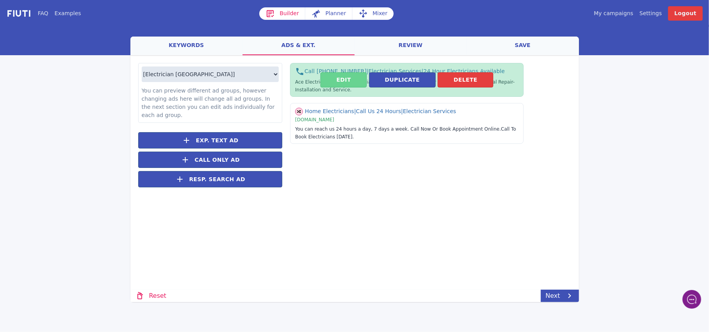
click at [336, 82] on button "Edit" at bounding box center [343, 79] width 46 height 15
select select "US"
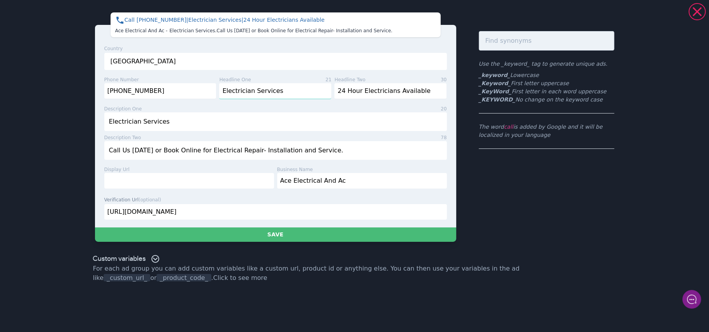
drag, startPoint x: 280, startPoint y: 92, endPoint x: 220, endPoint y: 94, distance: 60.4
click at [220, 94] on input "Electrician Services" at bounding box center [275, 91] width 112 height 16
paste input "_KeyWord_"
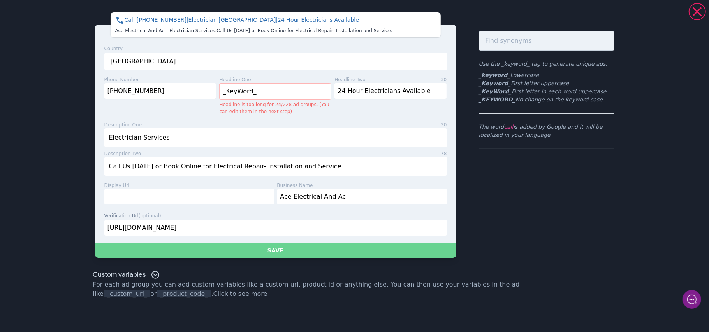
type input "_KeyWord_"
click at [276, 254] on button "Save" at bounding box center [275, 251] width 361 height 14
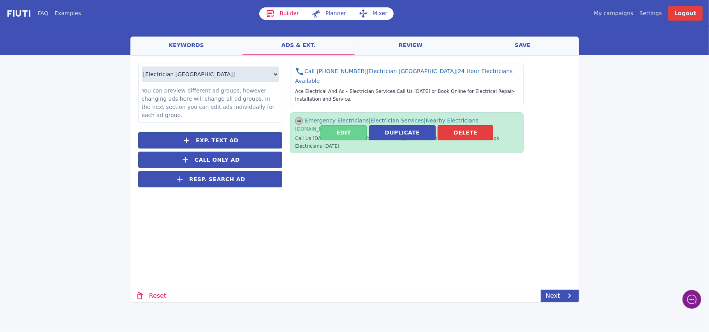
click at [339, 125] on button "Edit" at bounding box center [343, 132] width 46 height 15
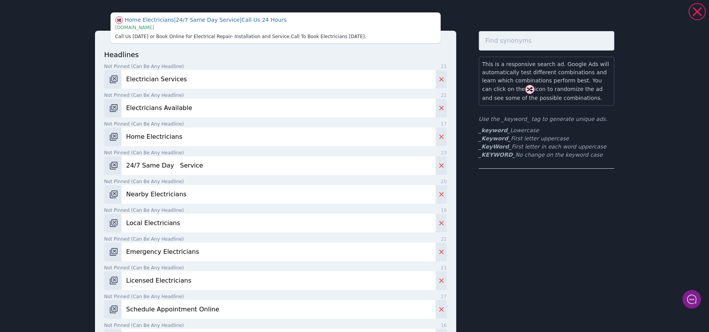
drag, startPoint x: 201, startPoint y: 79, endPoint x: 120, endPoint y: 71, distance: 80.9
click at [121, 71] on input "Electrician Services" at bounding box center [278, 79] width 314 height 19
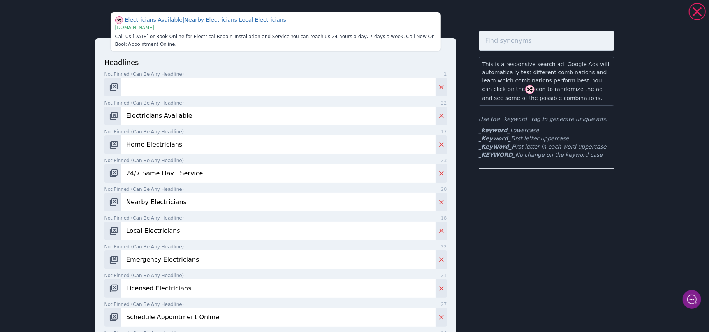
type input "_KeyWord_"
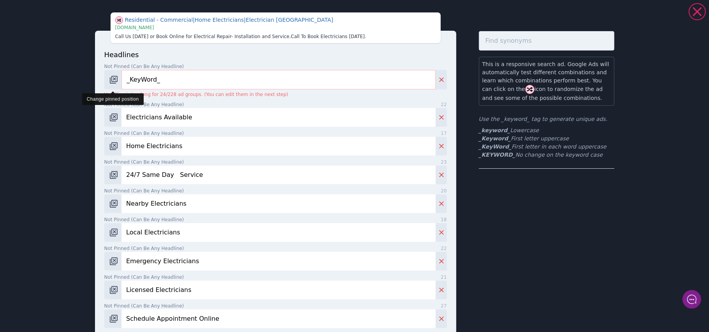
click at [109, 81] on img "Change pinned position" at bounding box center [113, 79] width 9 height 9
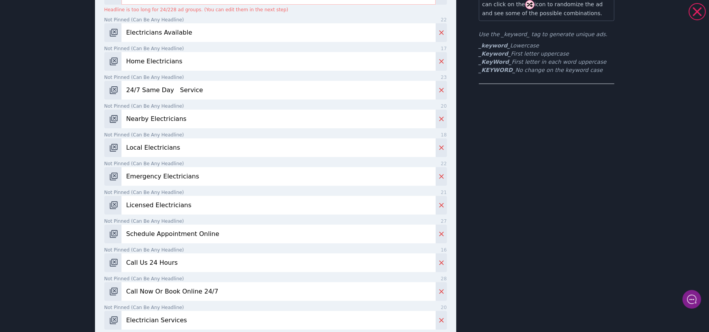
scroll to position [93, 0]
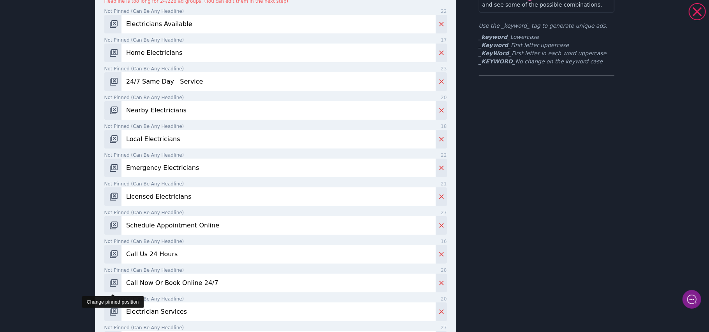
click at [110, 284] on img "Change pinned position" at bounding box center [113, 283] width 9 height 9
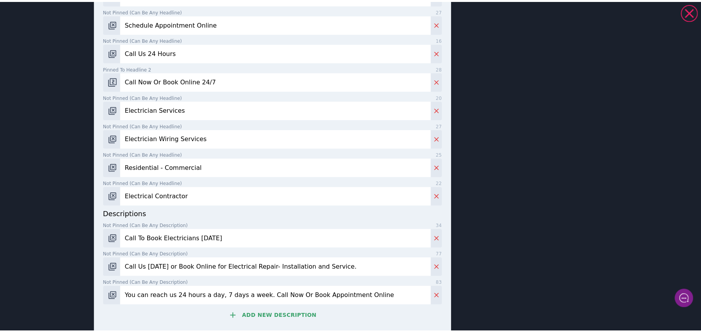
scroll to position [392, 0]
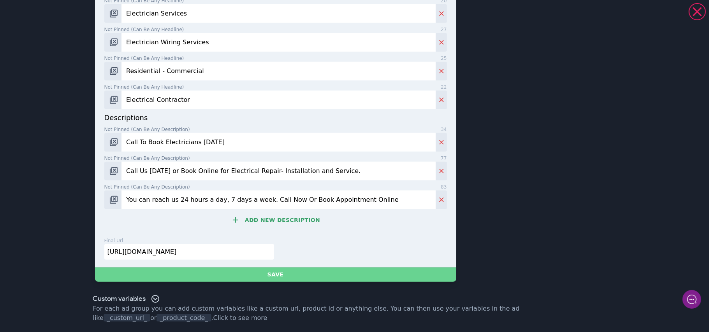
click at [280, 271] on button "Save" at bounding box center [275, 275] width 361 height 14
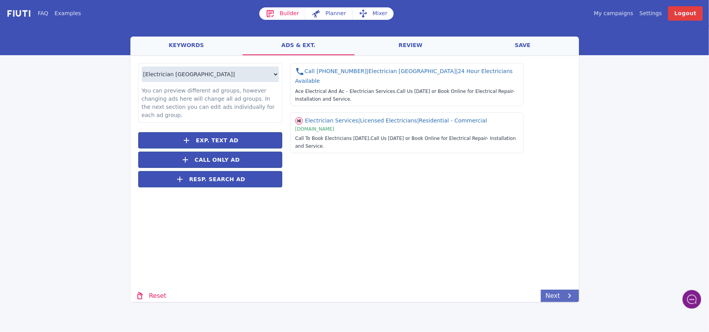
click at [557, 293] on link "Next" at bounding box center [560, 296] width 38 height 12
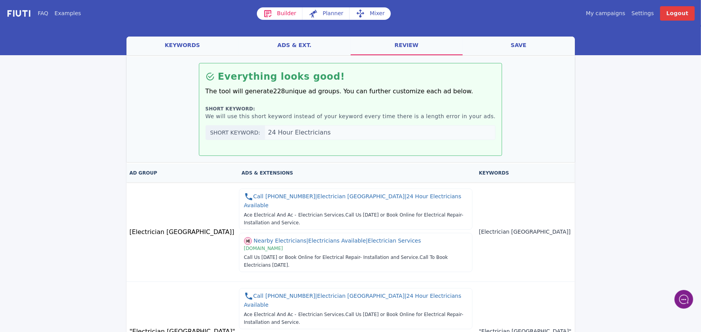
click at [522, 47] on link "save" at bounding box center [519, 46] width 112 height 19
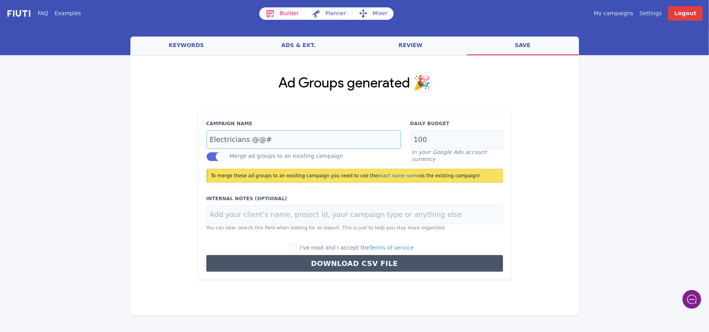
click at [273, 139] on input "Electricians @@#" at bounding box center [303, 139] width 195 height 19
type input "Electricians @@#9"
click at [297, 246] on input "I've read and I accept the Terms of service" at bounding box center [293, 248] width 8 height 8
checkbox input "true"
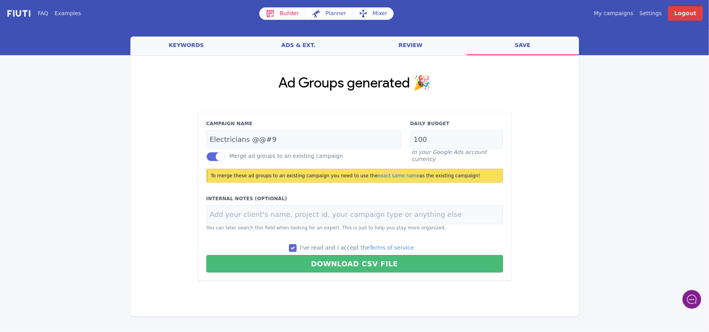
click at [374, 16] on link "Mixer" at bounding box center [372, 13] width 41 height 12
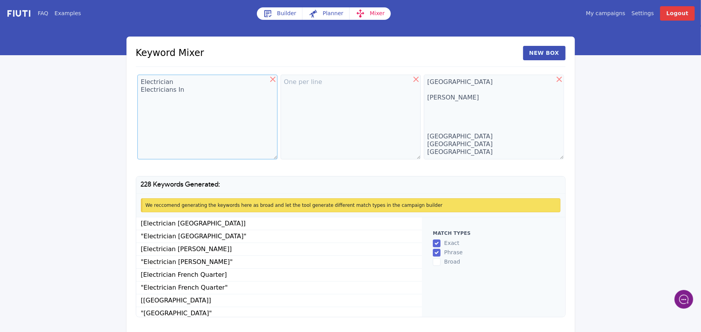
click at [192, 90] on textarea "Electrician Electricians In" at bounding box center [207, 117] width 140 height 85
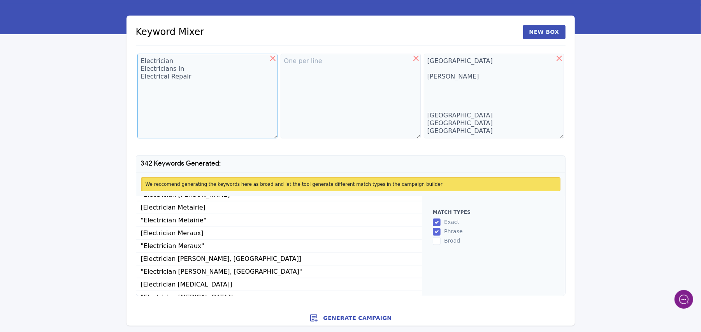
scroll to position [4337, 0]
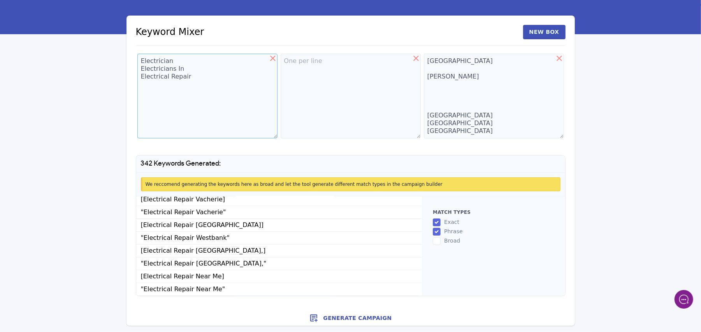
type textarea "Electrician Electricians In Electrical Repair"
click at [347, 318] on button "Generate Campaign" at bounding box center [350, 319] width 448 height 16
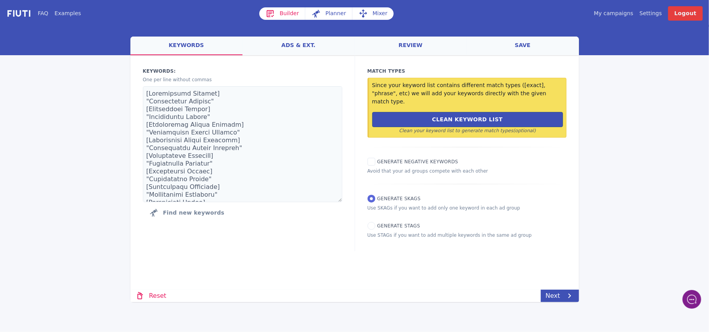
click at [373, 13] on link "Mixer" at bounding box center [372, 13] width 41 height 12
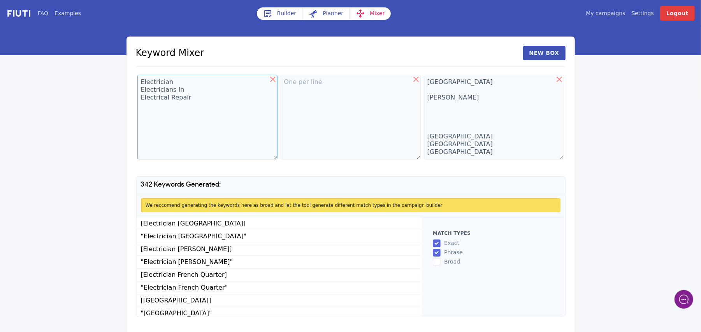
click at [197, 96] on textarea "Electrician Electricians In Electrical Repair" at bounding box center [207, 117] width 140 height 85
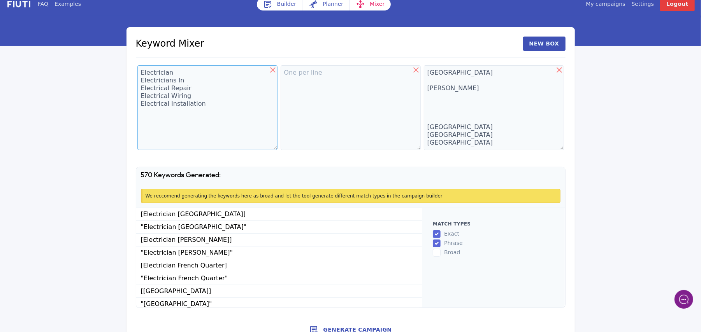
scroll to position [21, 0]
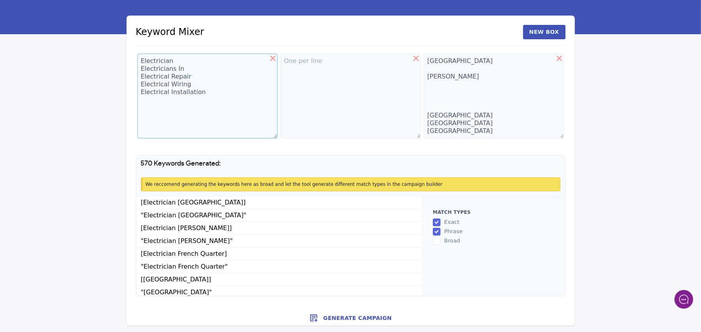
type textarea "Electrician Electricians In Electrical Repair Electrical Wiring Electrical Inst…"
click at [344, 315] on button "Generate Campaign" at bounding box center [350, 319] width 448 height 16
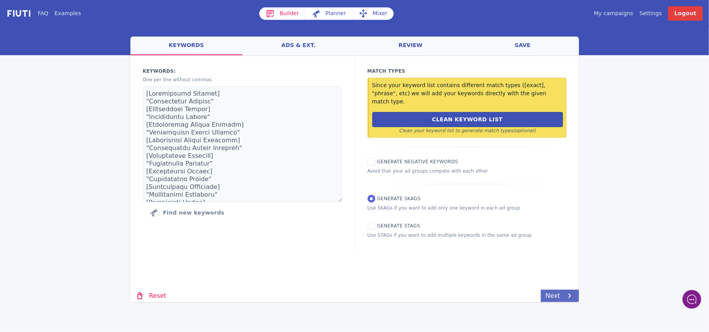
click at [559, 298] on link "Next" at bounding box center [560, 296] width 38 height 12
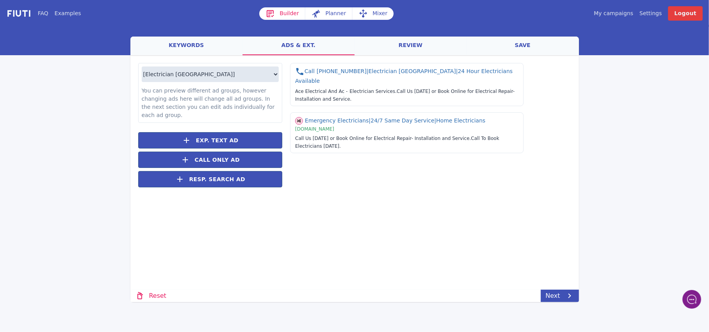
click at [371, 14] on link "Mixer" at bounding box center [372, 13] width 41 height 12
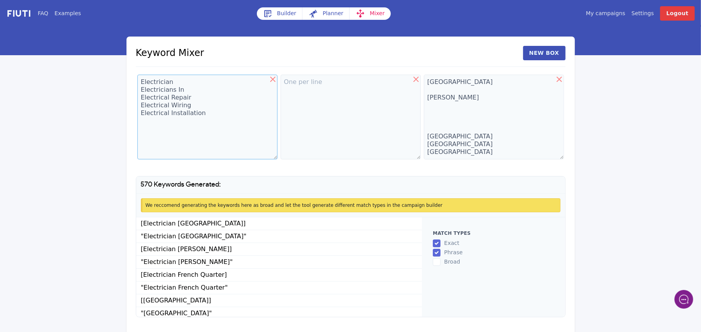
click at [204, 116] on textarea "Electrician Electricians In Electrical Repair Electrical Wiring Electrical Inst…" at bounding box center [207, 117] width 140 height 85
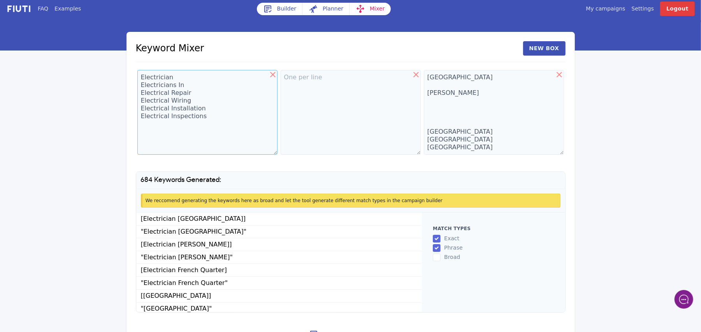
scroll to position [21, 0]
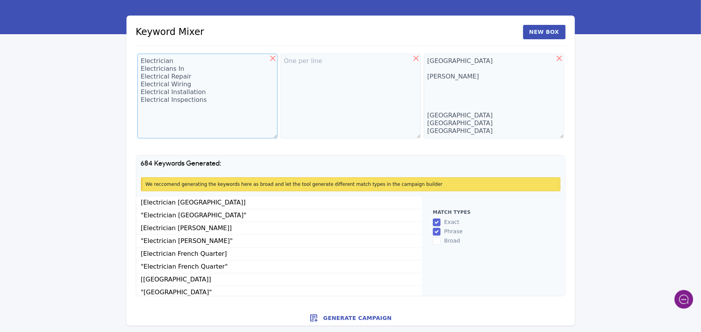
type textarea "Electrician Electricians In Electrical Repair Electrical Wiring Electrical Inst…"
click at [361, 315] on button "Generate Campaign" at bounding box center [350, 319] width 448 height 16
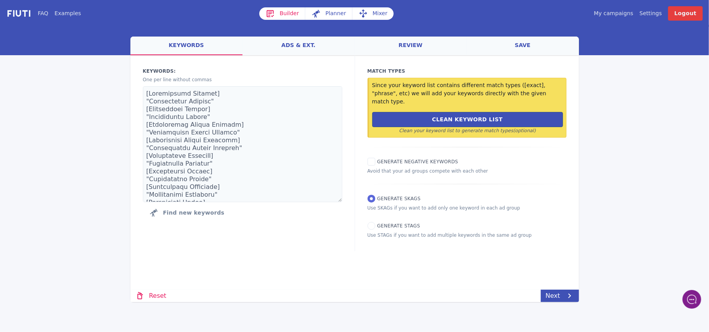
click at [529, 41] on link "save" at bounding box center [523, 46] width 112 height 19
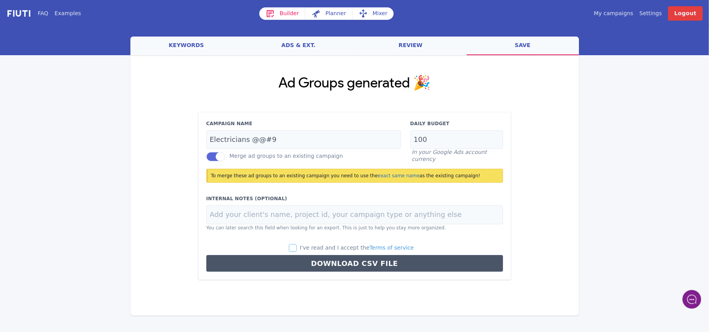
click at [297, 246] on input "I've read and I accept the Terms of service" at bounding box center [293, 248] width 8 height 8
checkbox input "true"
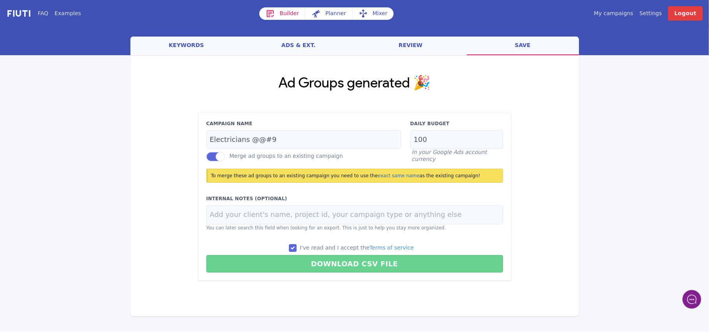
click at [321, 258] on button "Download CSV File" at bounding box center [354, 264] width 297 height 18
